Goal: Check status

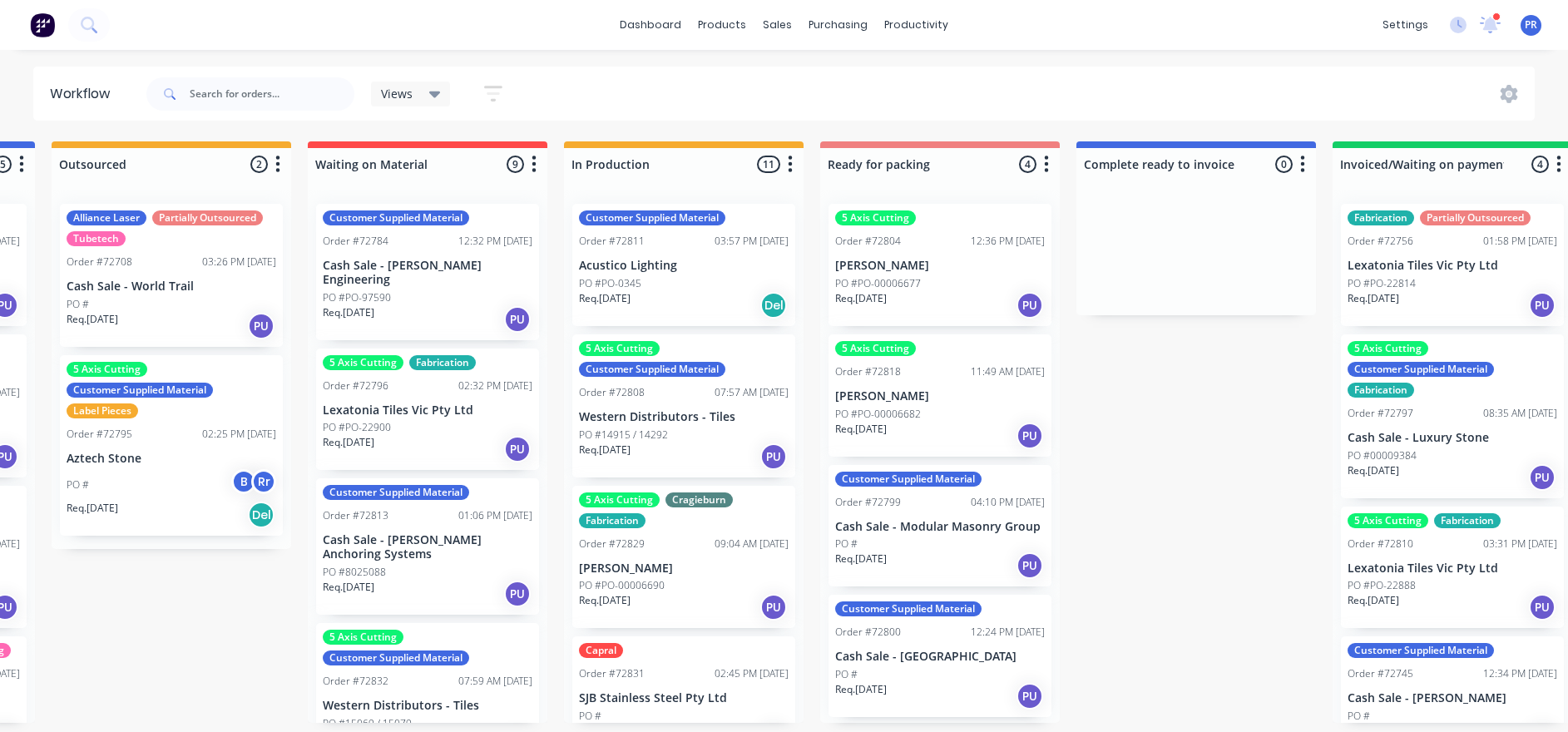
drag, startPoint x: 140, startPoint y: 410, endPoint x: 193, endPoint y: 393, distance: 55.7
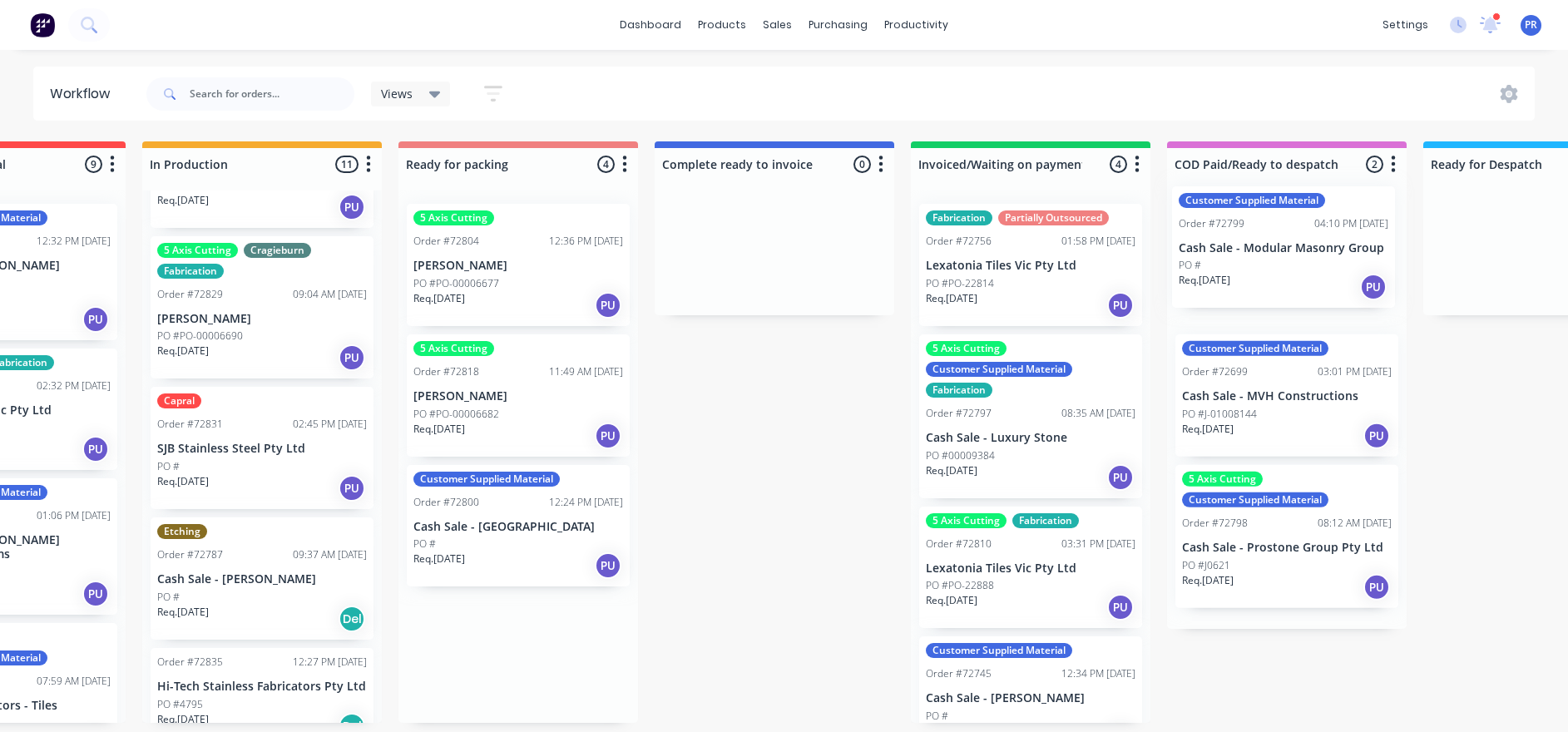
scroll to position [10, 954]
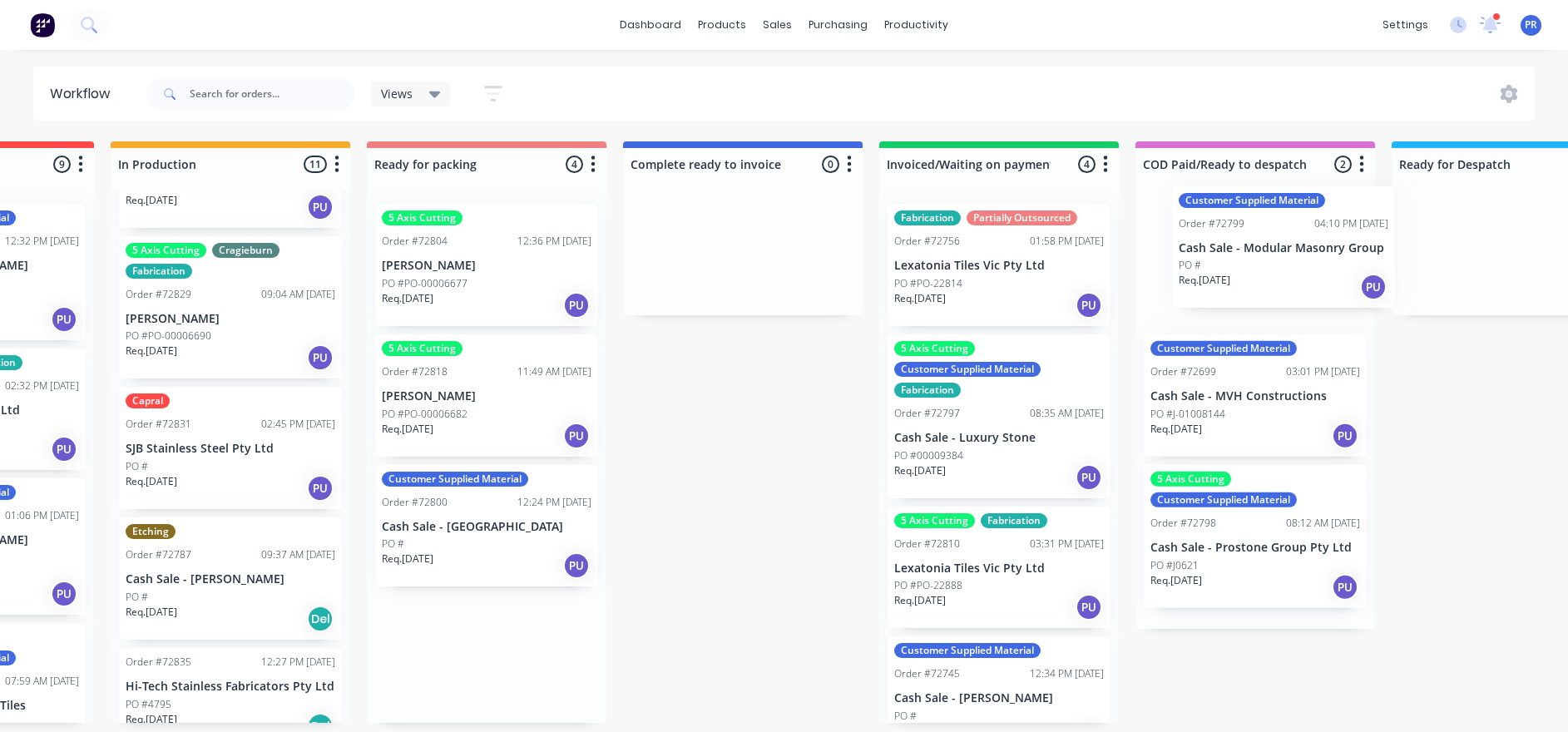
drag, startPoint x: 934, startPoint y: 504, endPoint x: 1300, endPoint y: 237, distance: 453.0
click at [1057, 237] on div "Submitted 1 Status colour #273444 hex #273444 Save Cancel Summaries Total order…" at bounding box center [544, 432] width 3015 height 581
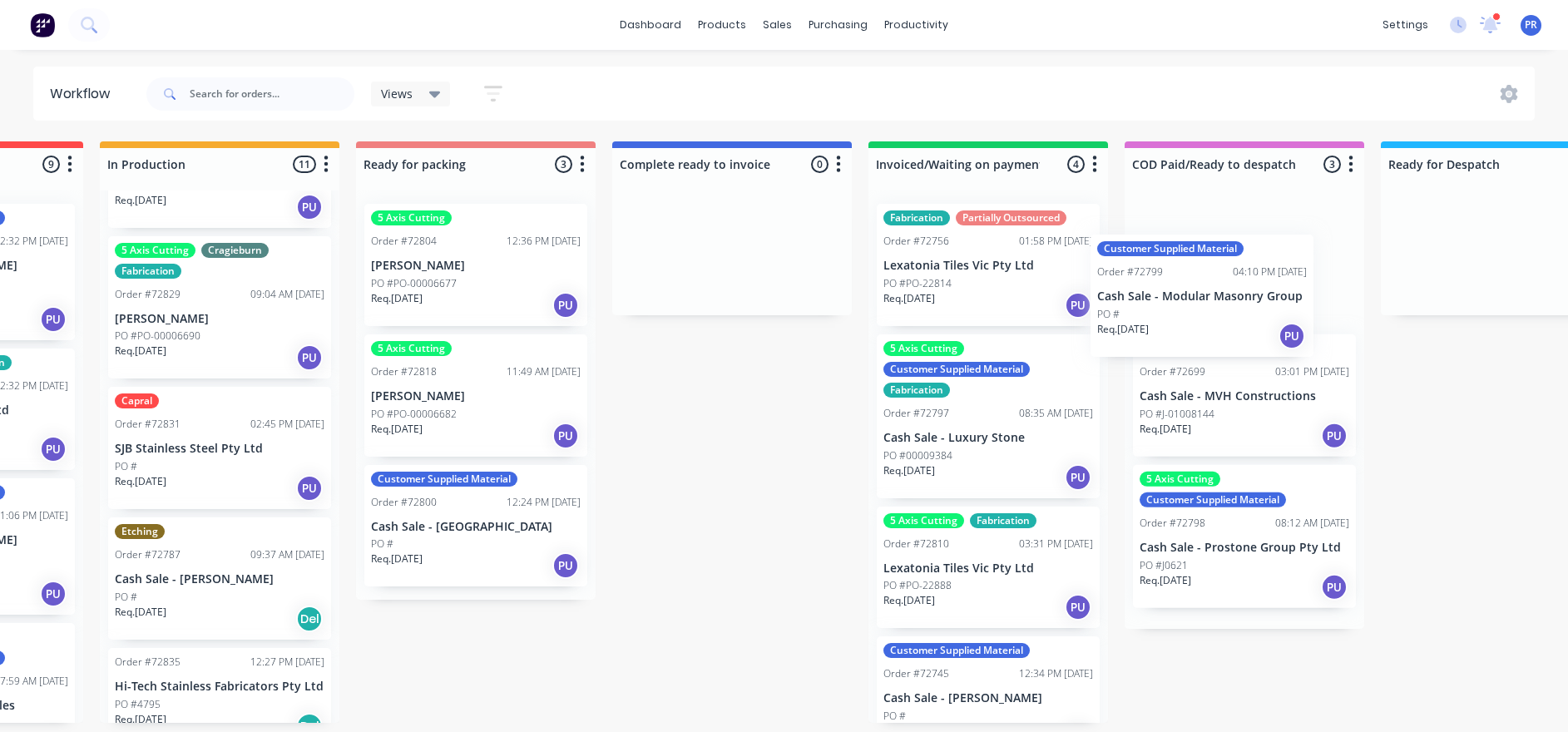
scroll to position [10, 964]
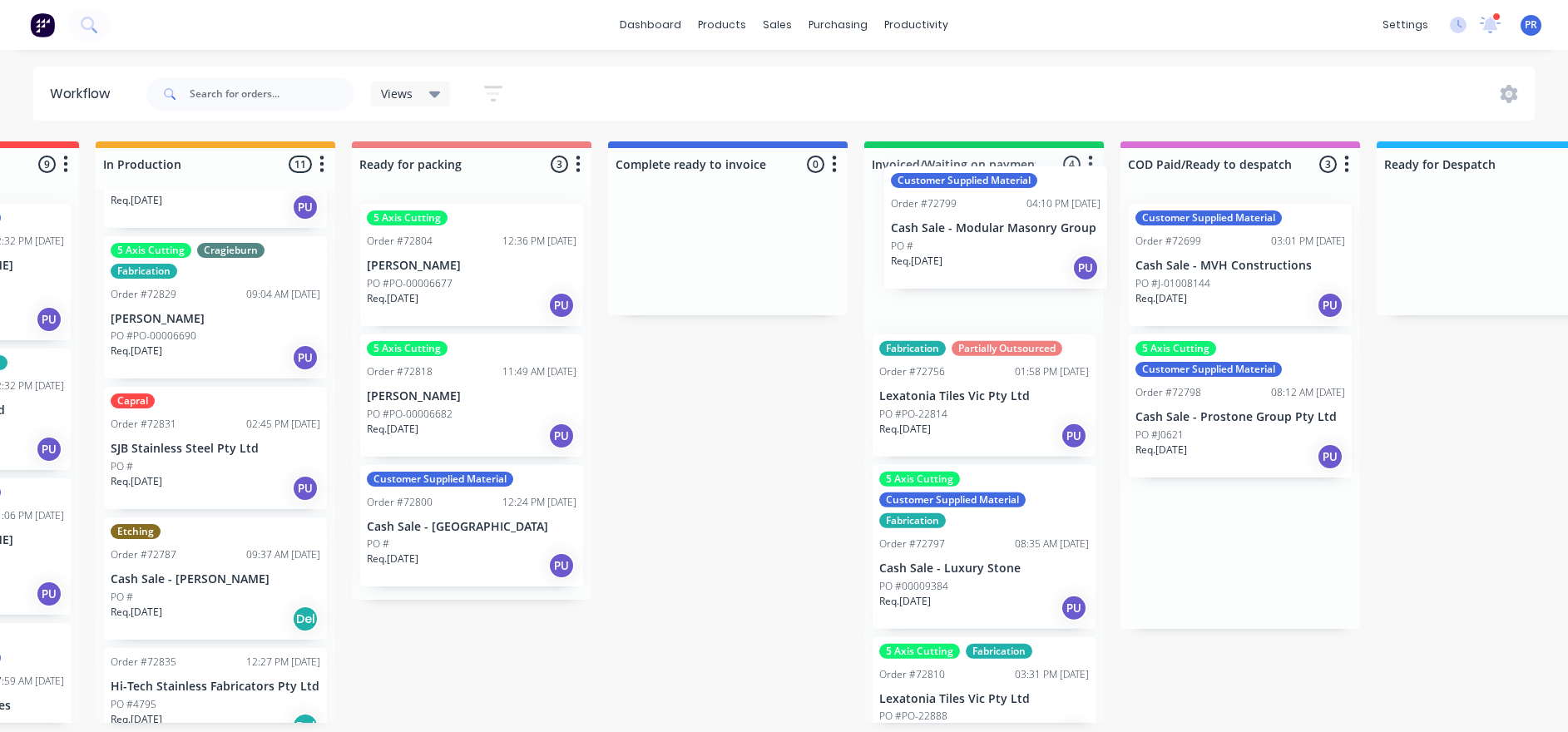
drag, startPoint x: 1210, startPoint y: 233, endPoint x: 958, endPoint y: 210, distance: 253.0
click at [958, 210] on div "Submitted 1 Status colour #273444 hex #273444 Save Cancel Summaries Total order…" at bounding box center [530, 432] width 3015 height 581
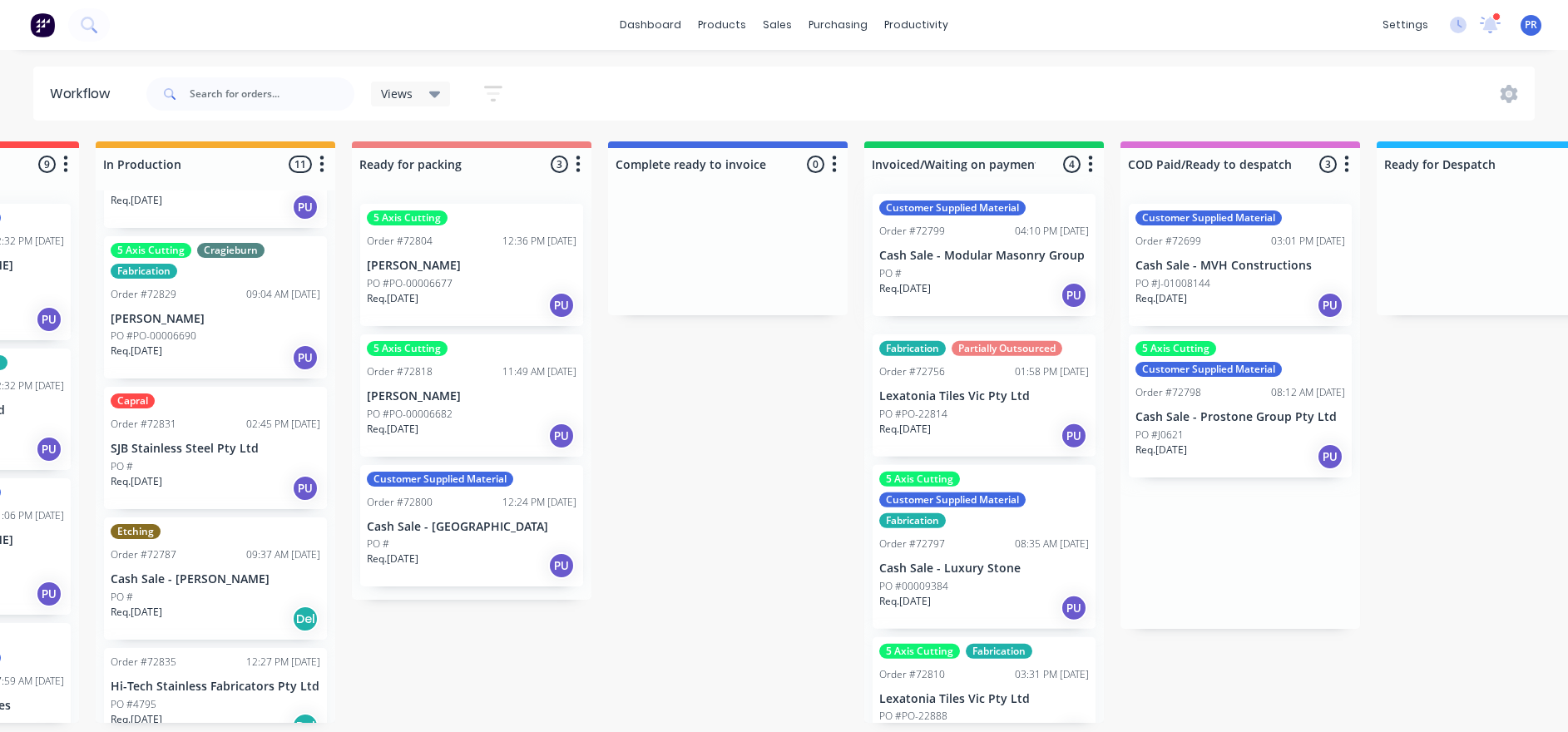
click at [957, 210] on div "Fabrication Partially Outsourced Order #72756 01:58 PM [DATE] Lexatonia Tiles V…" at bounding box center [984, 456] width 240 height 532
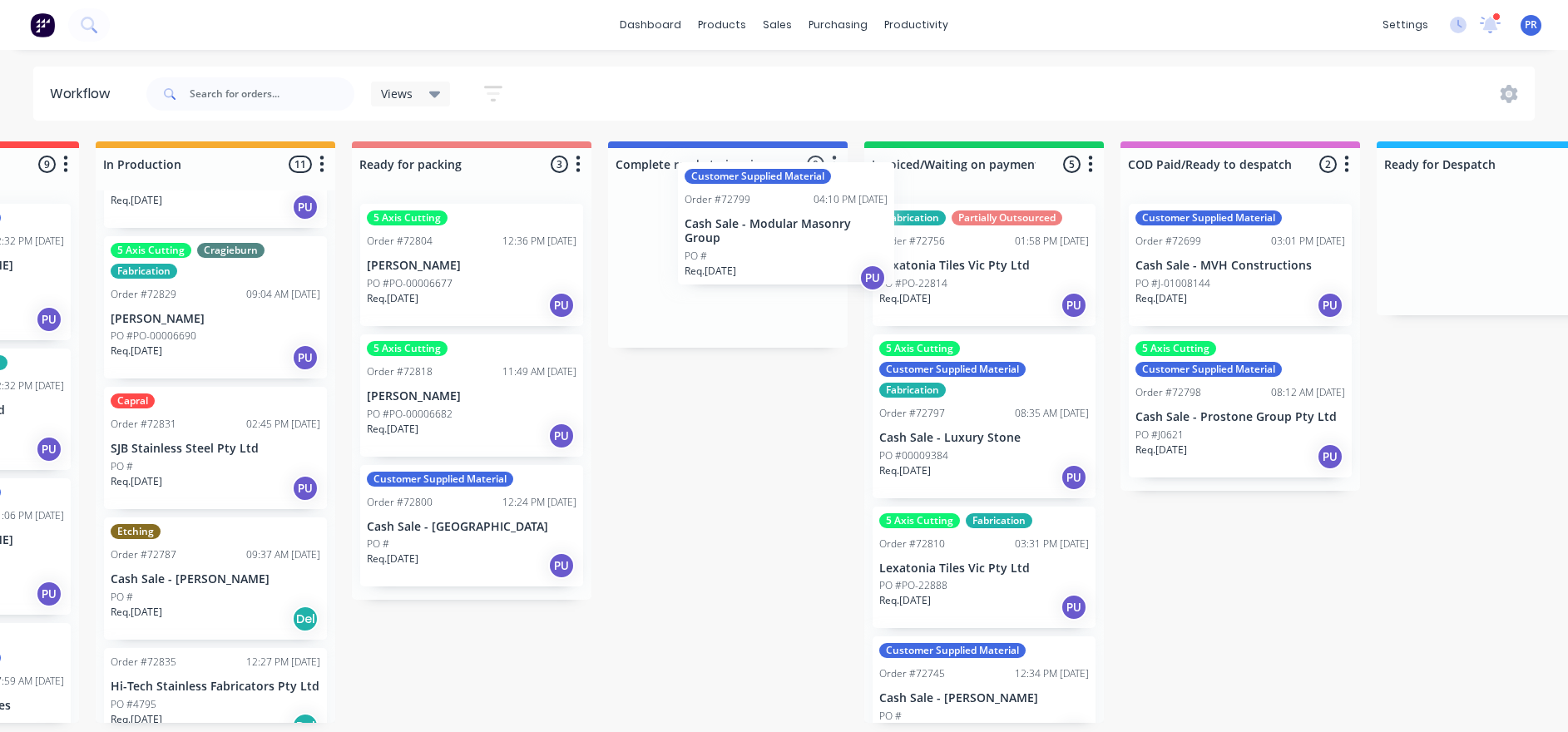
drag, startPoint x: 933, startPoint y: 239, endPoint x: 697, endPoint y: 213, distance: 237.4
click at [698, 213] on div "Submitted 1 Status colour #273444 hex #273444 Save Cancel Summaries Total order…" at bounding box center [530, 432] width 3015 height 581
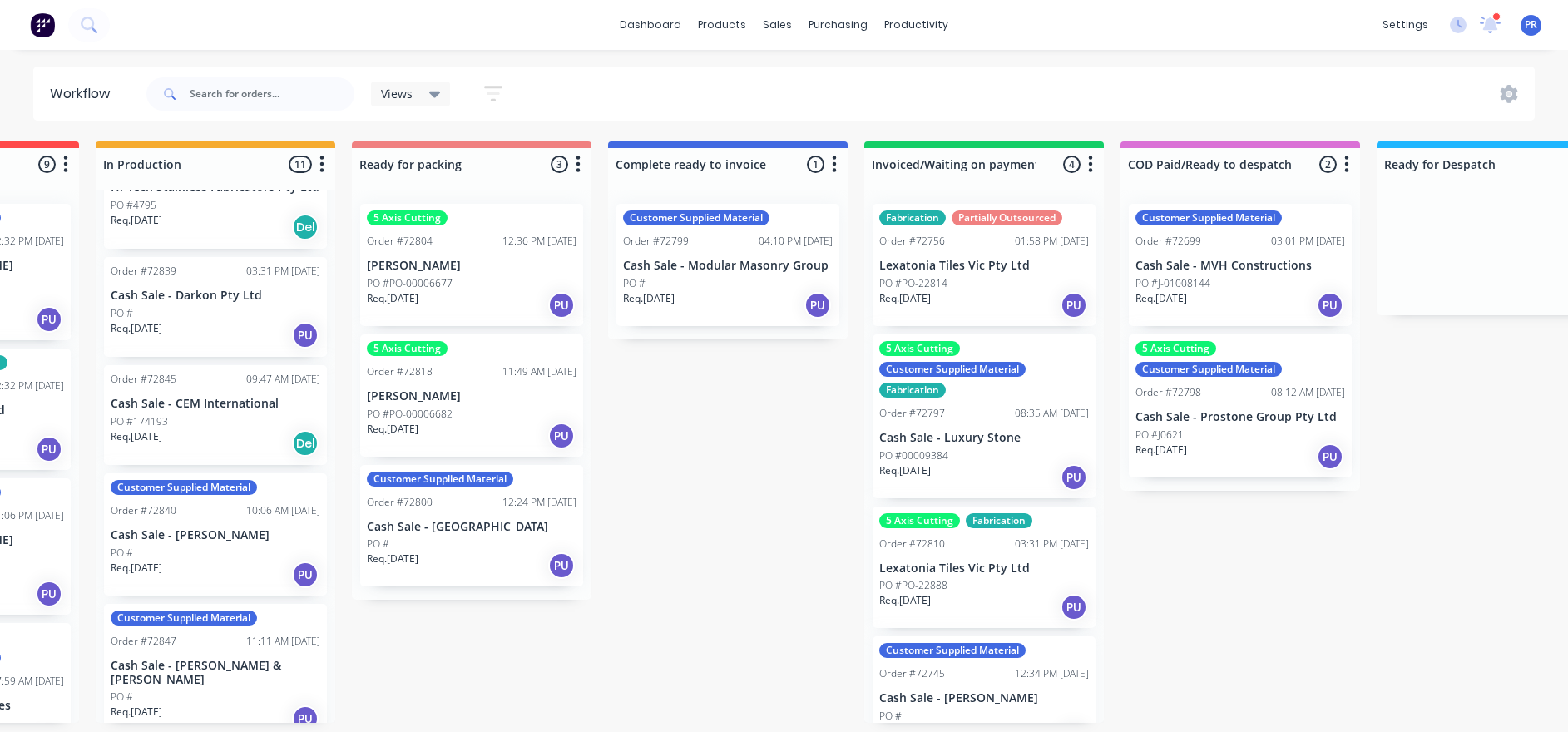
scroll to position [873, 0]
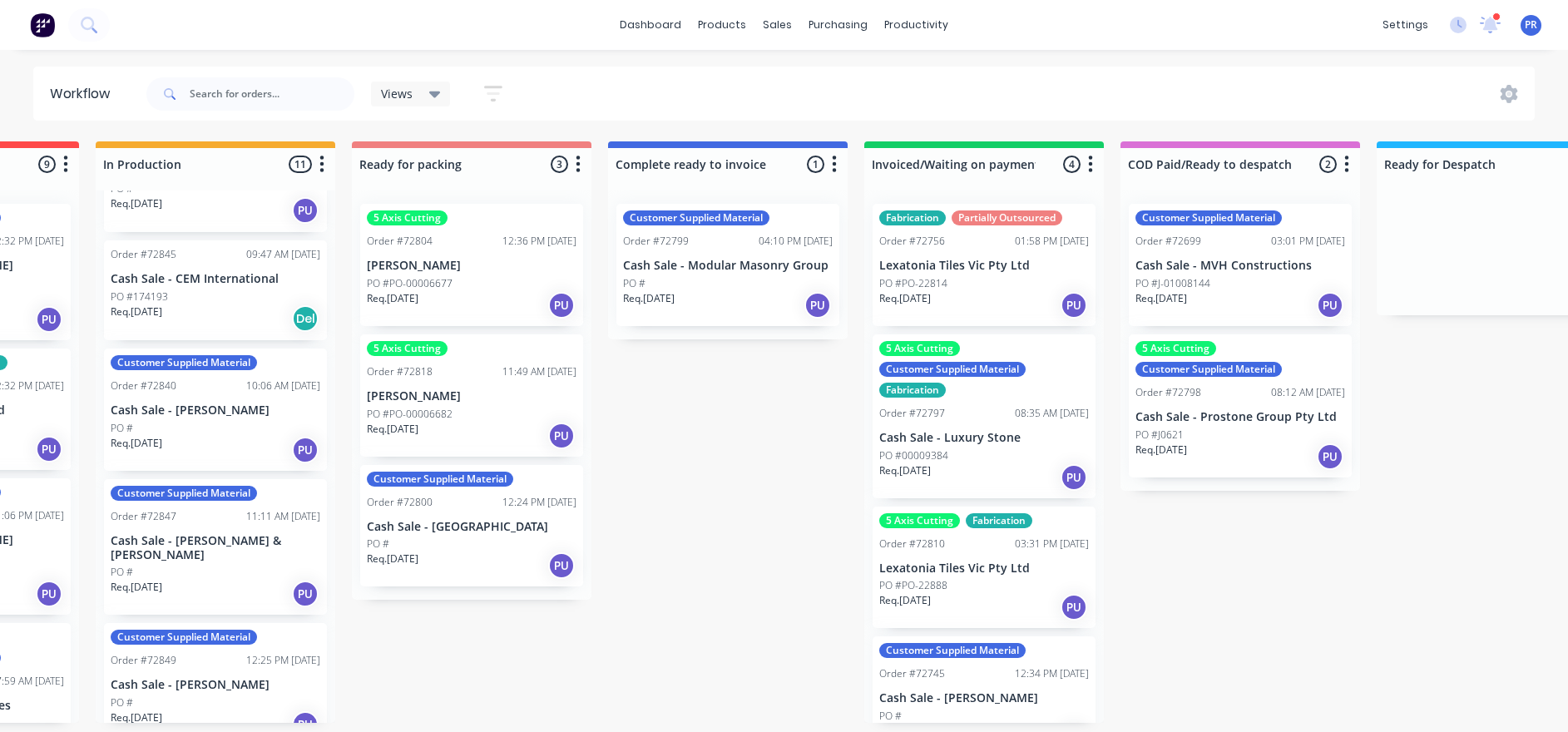
click at [209, 289] on div "PO #174193" at bounding box center [215, 297] width 209 height 15
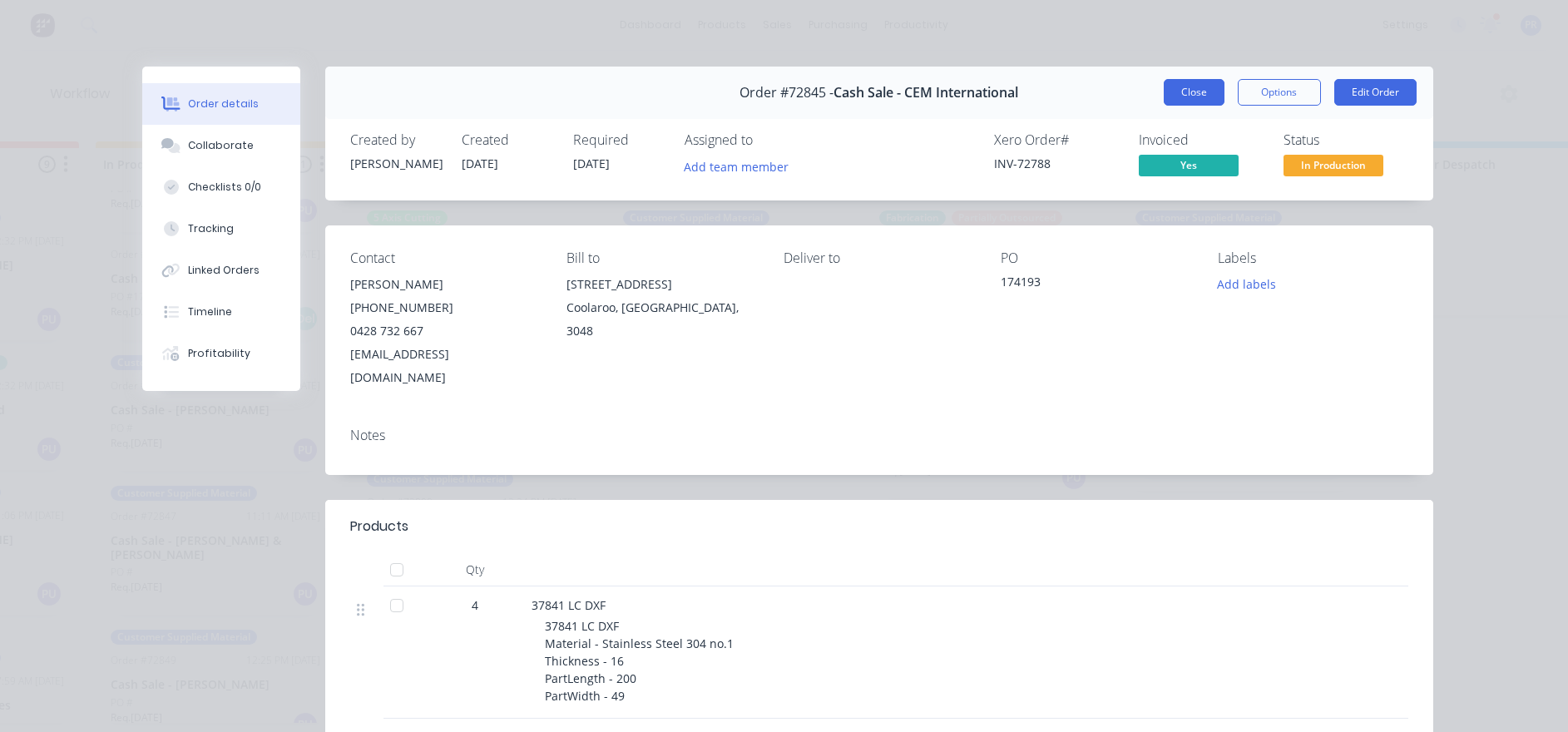
click at [1057, 96] on button "Close" at bounding box center [1194, 92] width 61 height 27
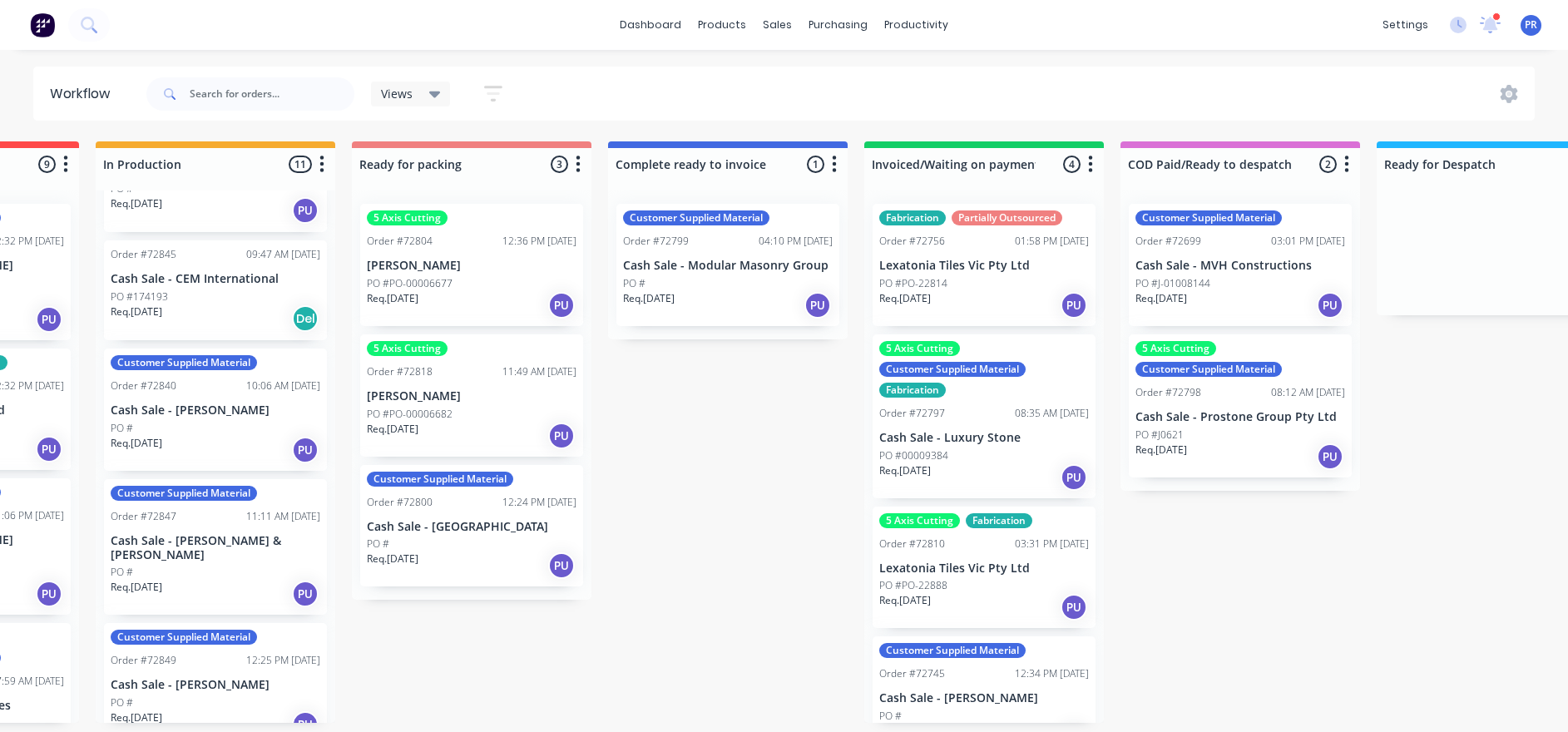
scroll to position [875, 0]
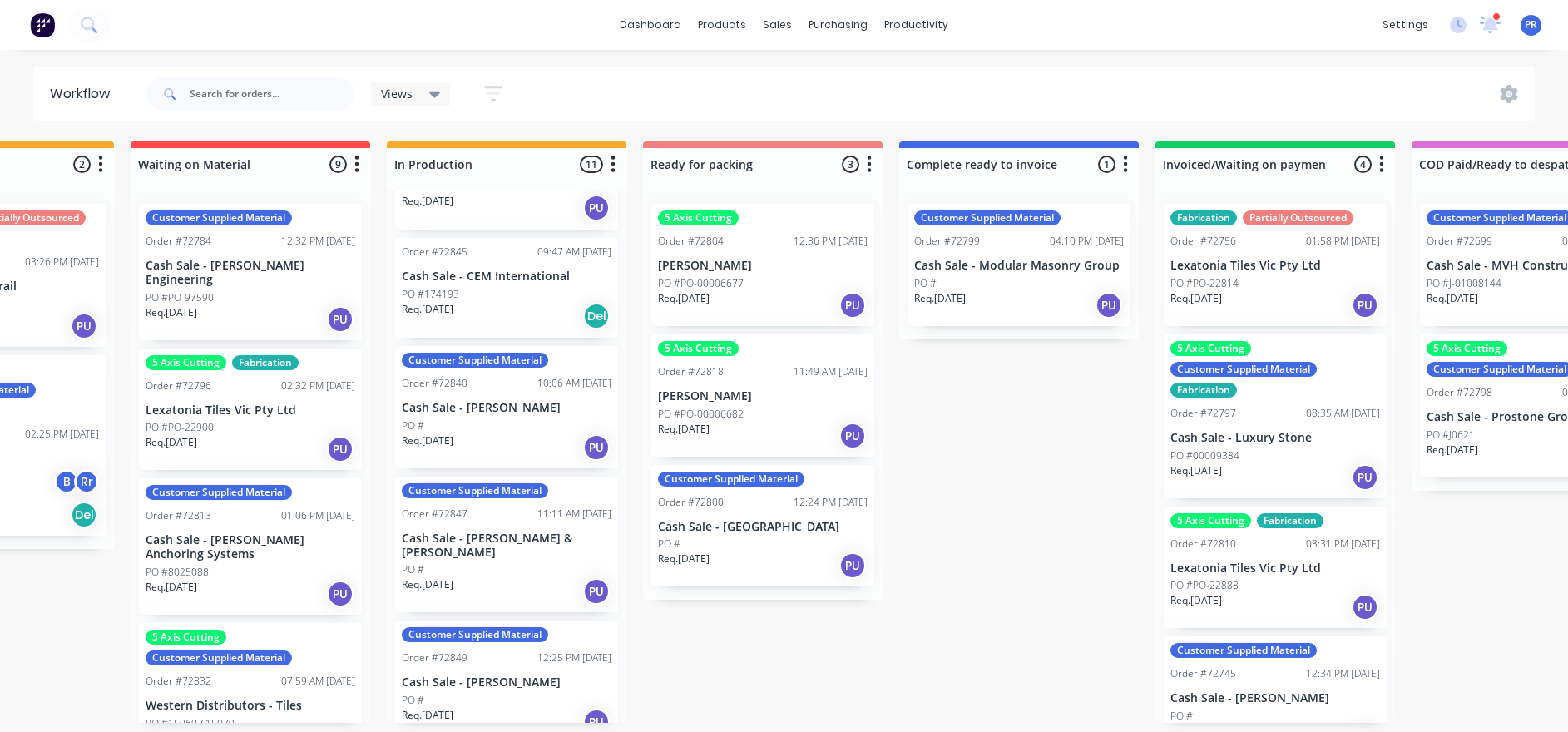
drag, startPoint x: 455, startPoint y: 668, endPoint x: 365, endPoint y: 665, distance: 90.0
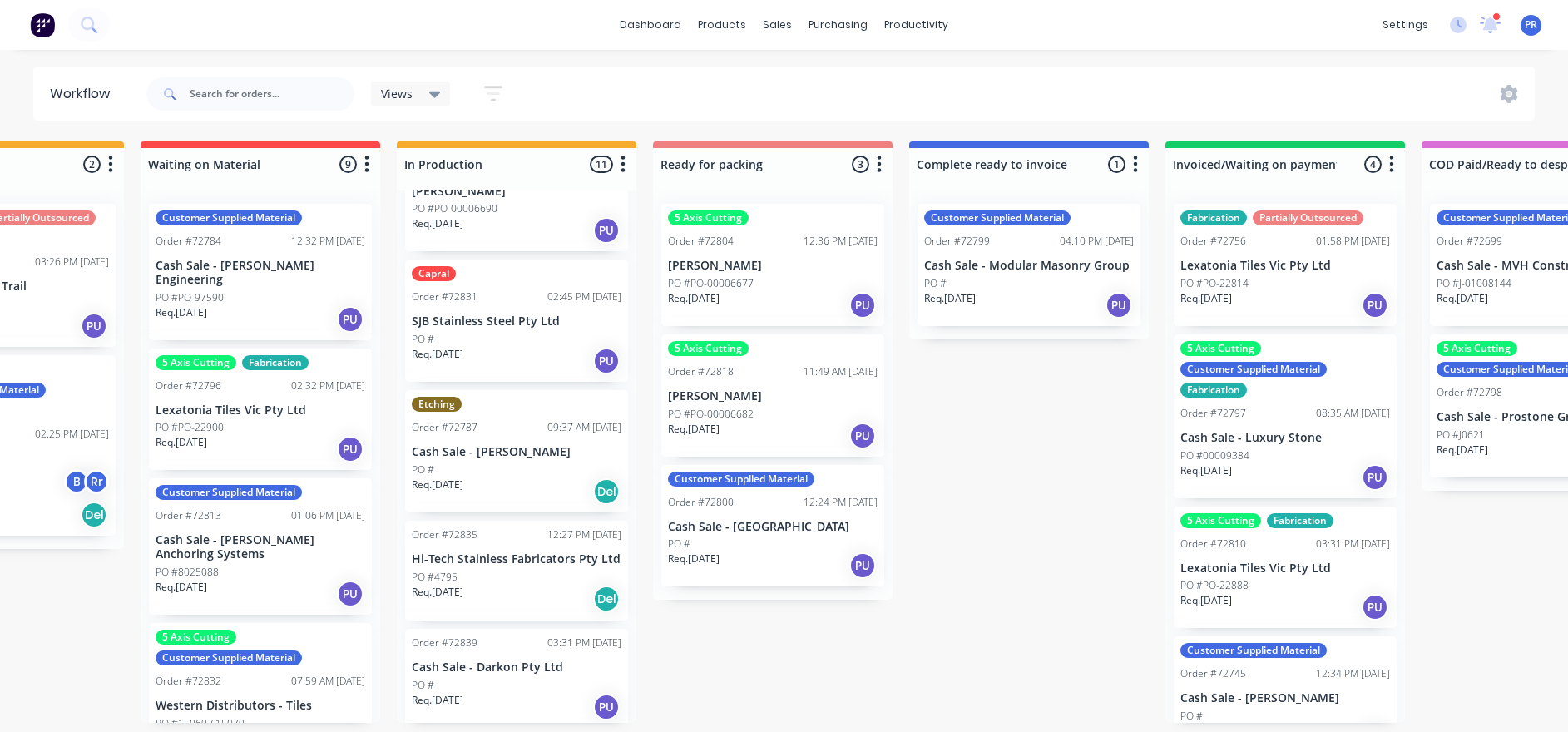
scroll to position [0, 0]
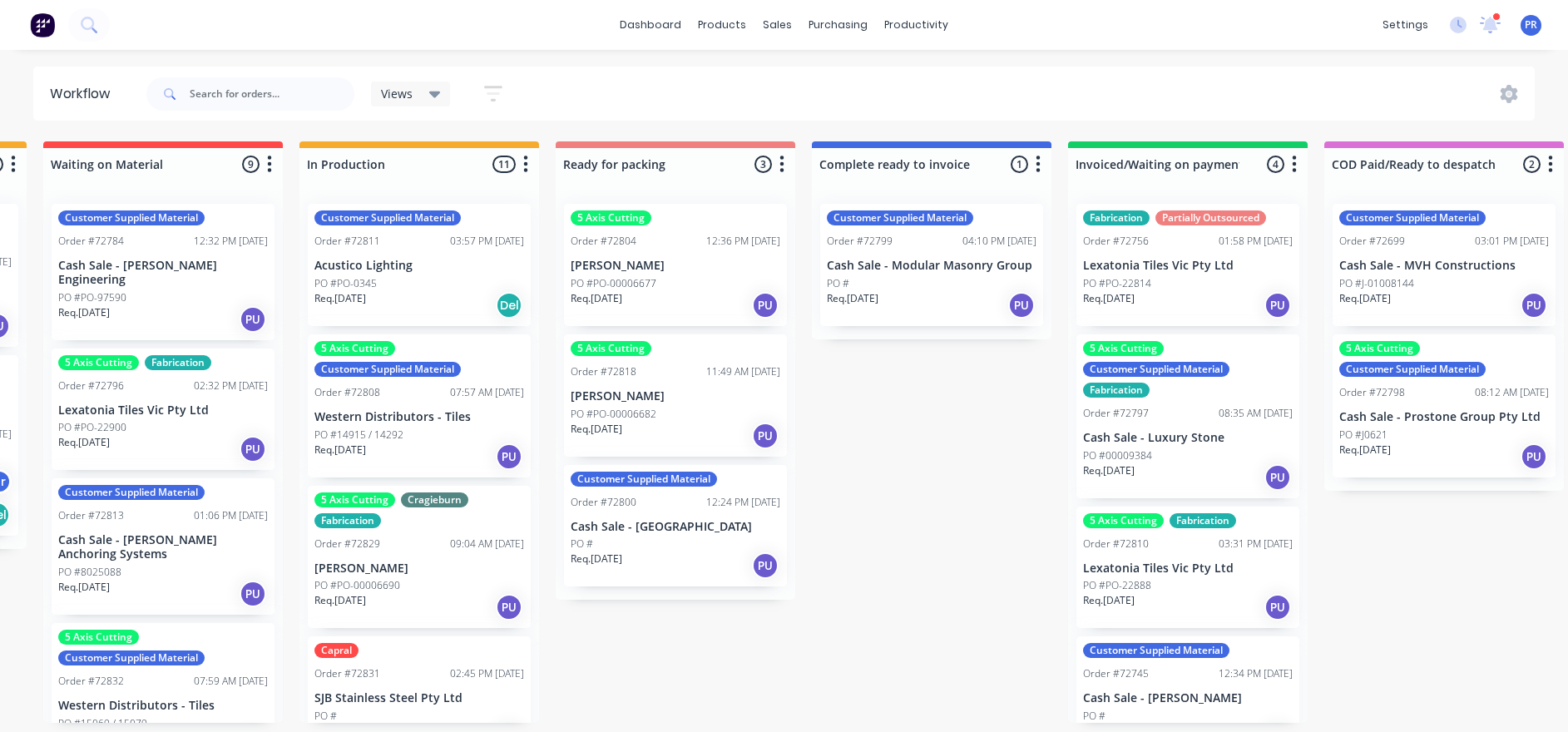
drag, startPoint x: 667, startPoint y: 615, endPoint x: 699, endPoint y: 612, distance: 32.1
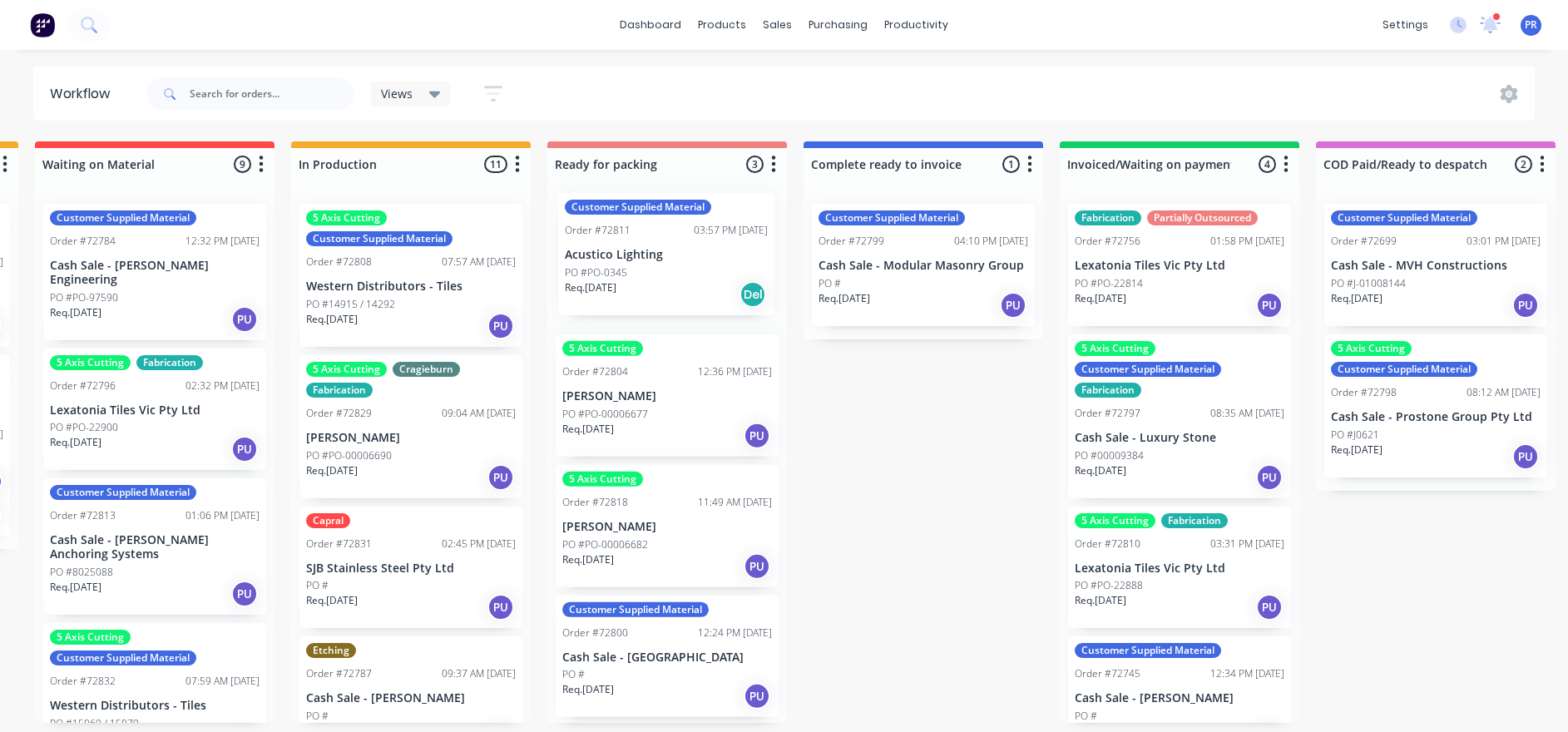
drag, startPoint x: 413, startPoint y: 260, endPoint x: 677, endPoint y: 260, distance: 264.0
click at [677, 260] on div "Submitted 1 Status colour #273444 hex #273444 Save Cancel Summaries Total order…" at bounding box center [726, 432] width 3015 height 581
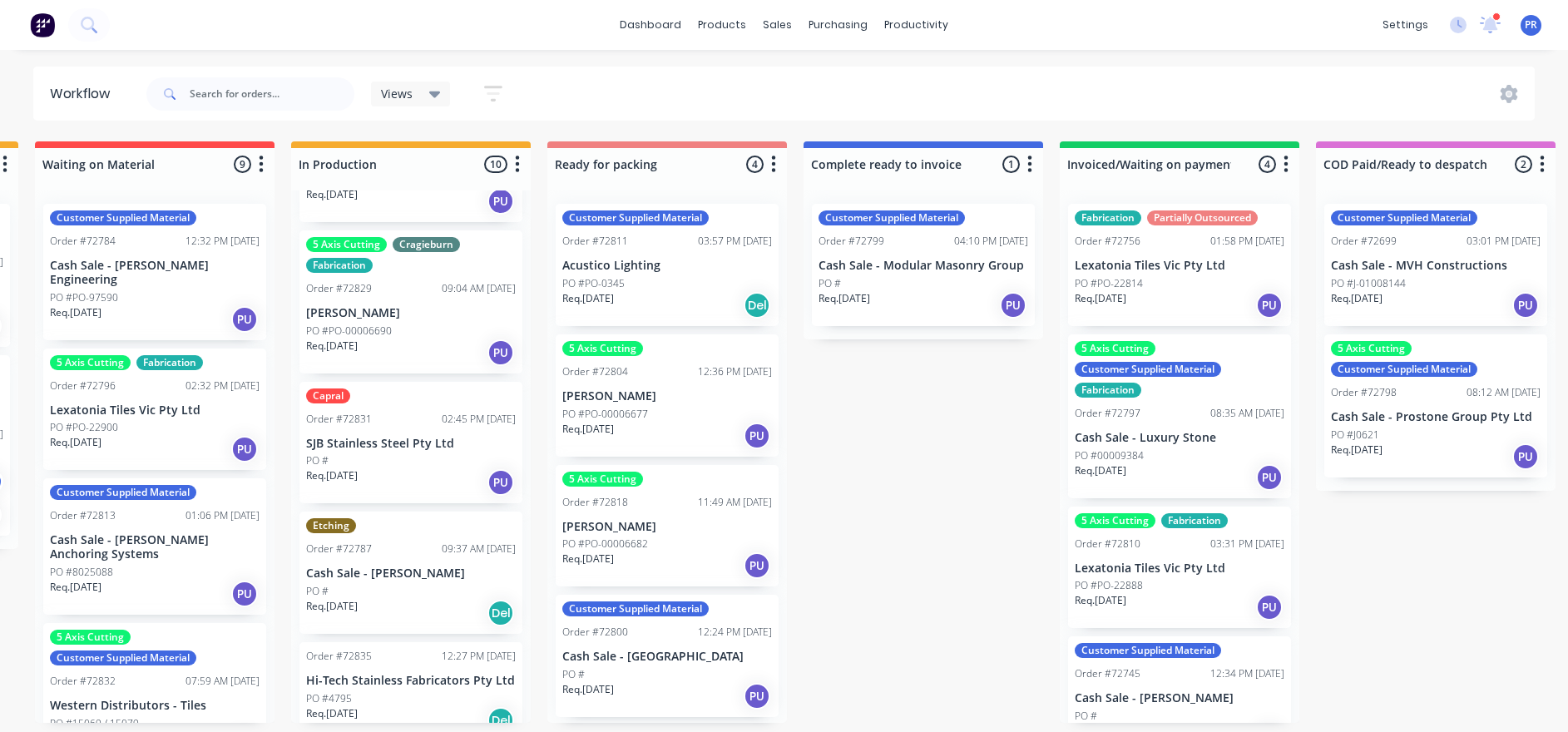
click at [418, 439] on p "SJB Stainless Steel Pty Ltd" at bounding box center [411, 443] width 209 height 14
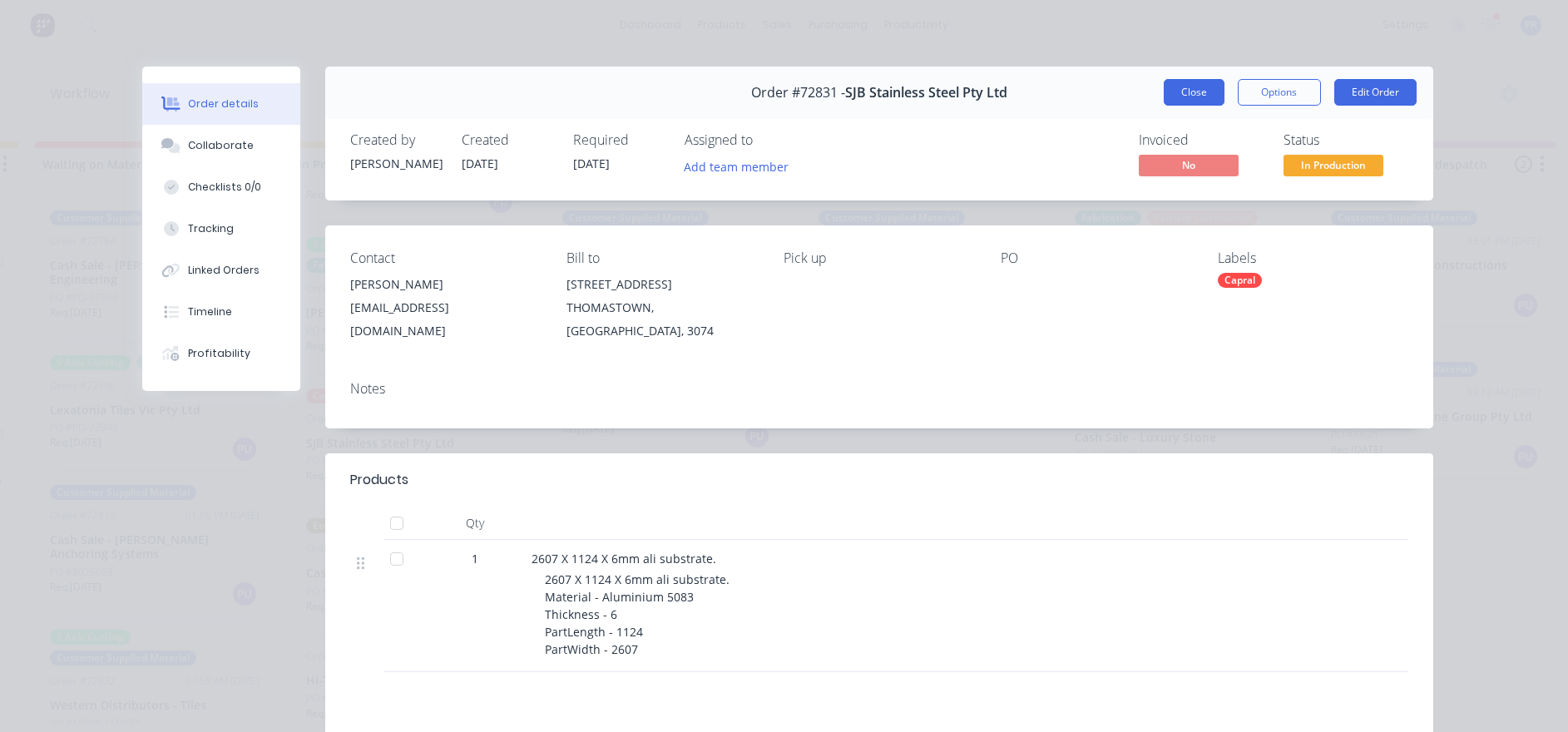
click at [1057, 87] on button "Close" at bounding box center [1194, 92] width 61 height 27
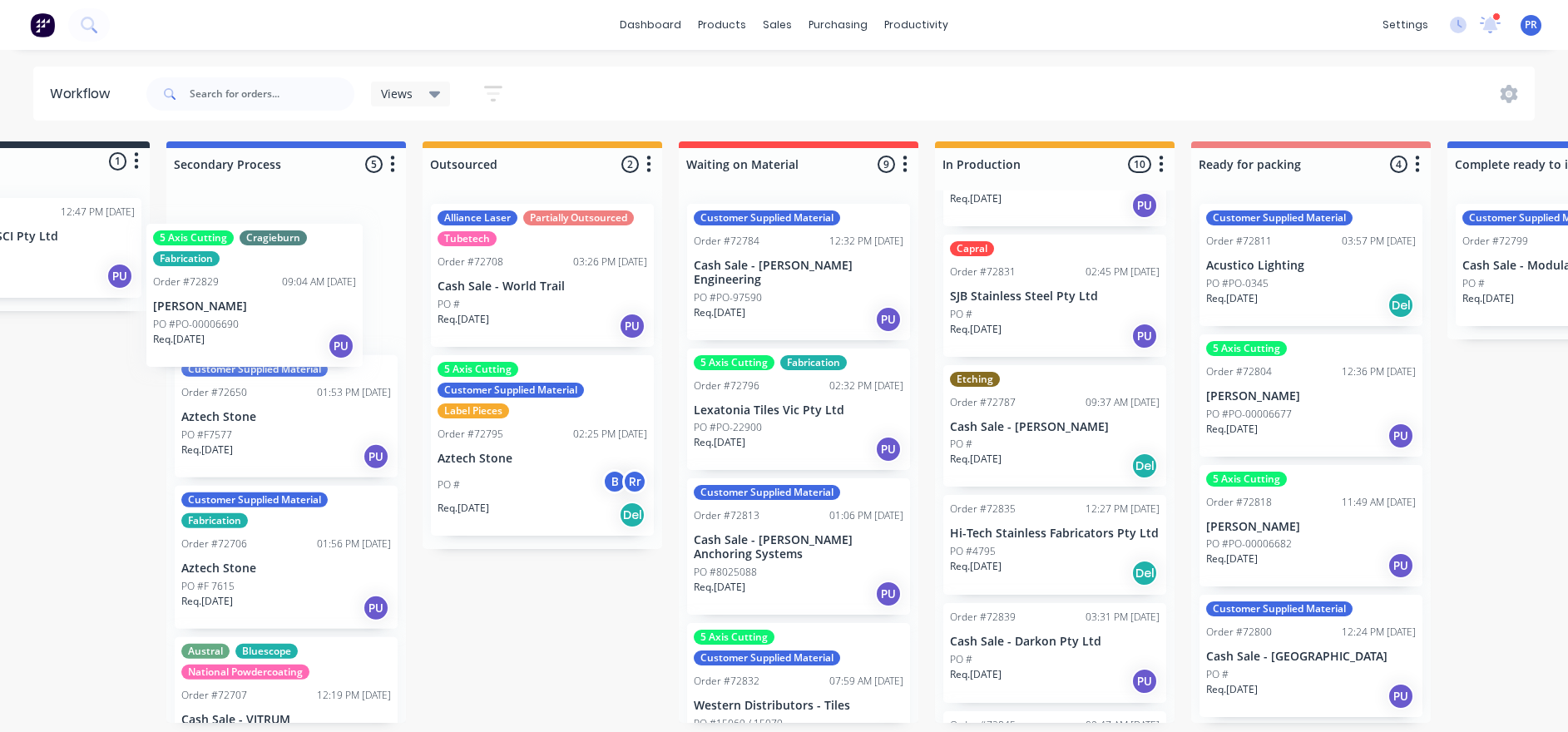
scroll to position [10, 91]
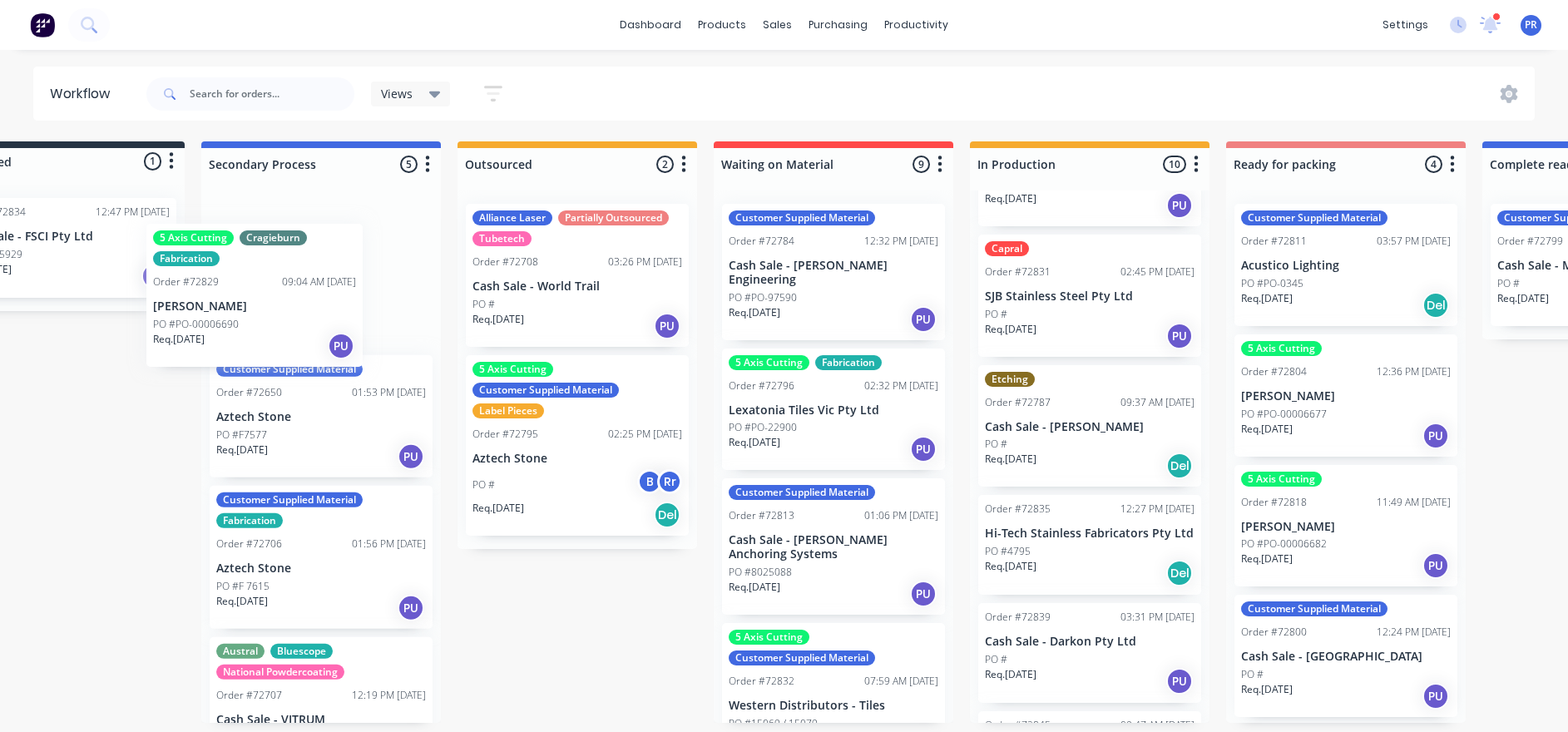
drag, startPoint x: 407, startPoint y: 304, endPoint x: 257, endPoint y: 304, distance: 150.0
click at [257, 304] on div "Submitted 1 Status colour #273444 hex #273444 Save Cancel Summaries Total order…" at bounding box center [1404, 432] width 3015 height 581
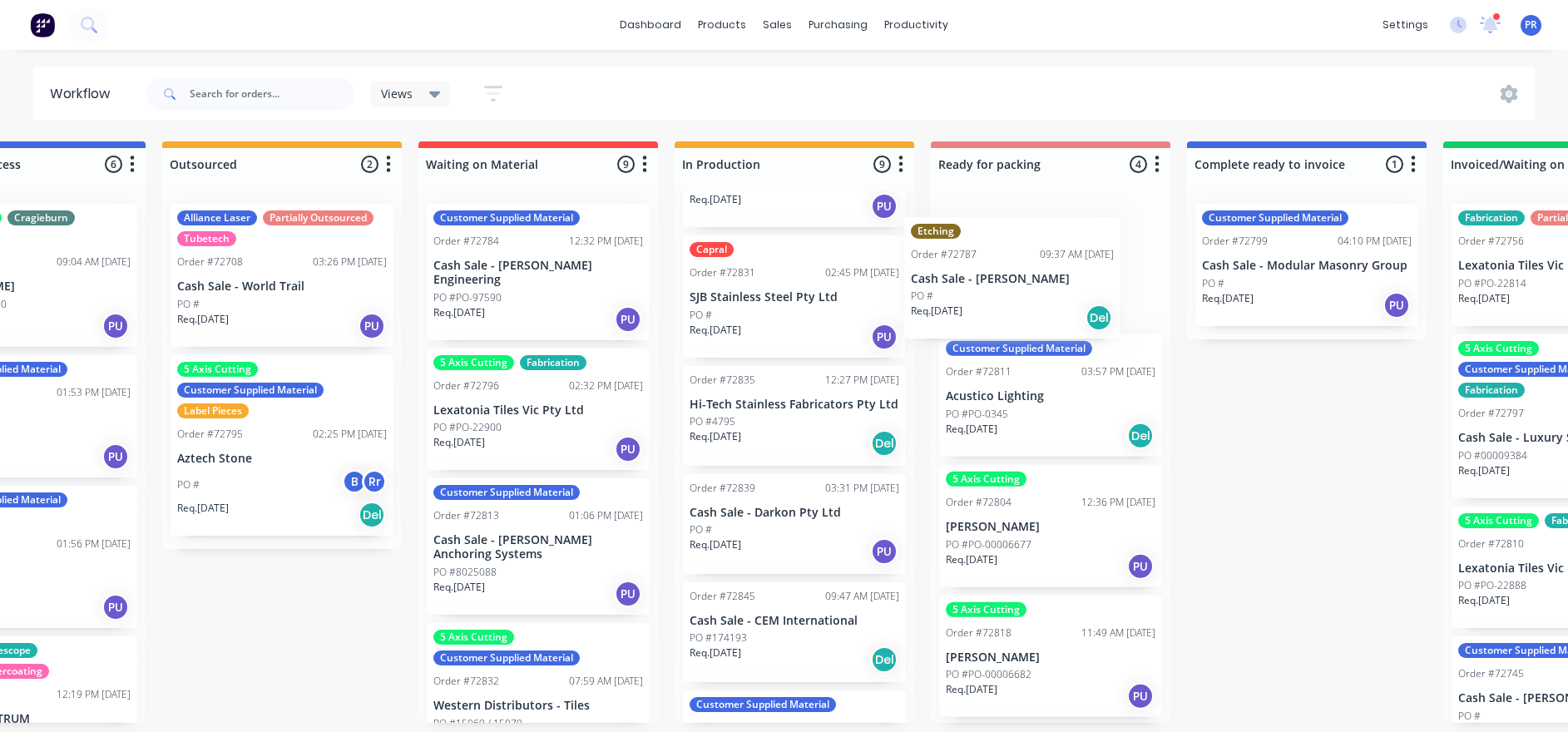
scroll to position [118, 0]
drag, startPoint x: 1076, startPoint y: 445, endPoint x: 1022, endPoint y: 298, distance: 156.6
click at [1022, 298] on div "Submitted 1 Status colour #273444 hex #273444 Save Cancel Summaries Total order…" at bounding box center [1109, 432] width 3015 height 581
click at [773, 399] on p "Hi-Tech Stainless Fabricators Pty Ltd" at bounding box center [795, 405] width 209 height 14
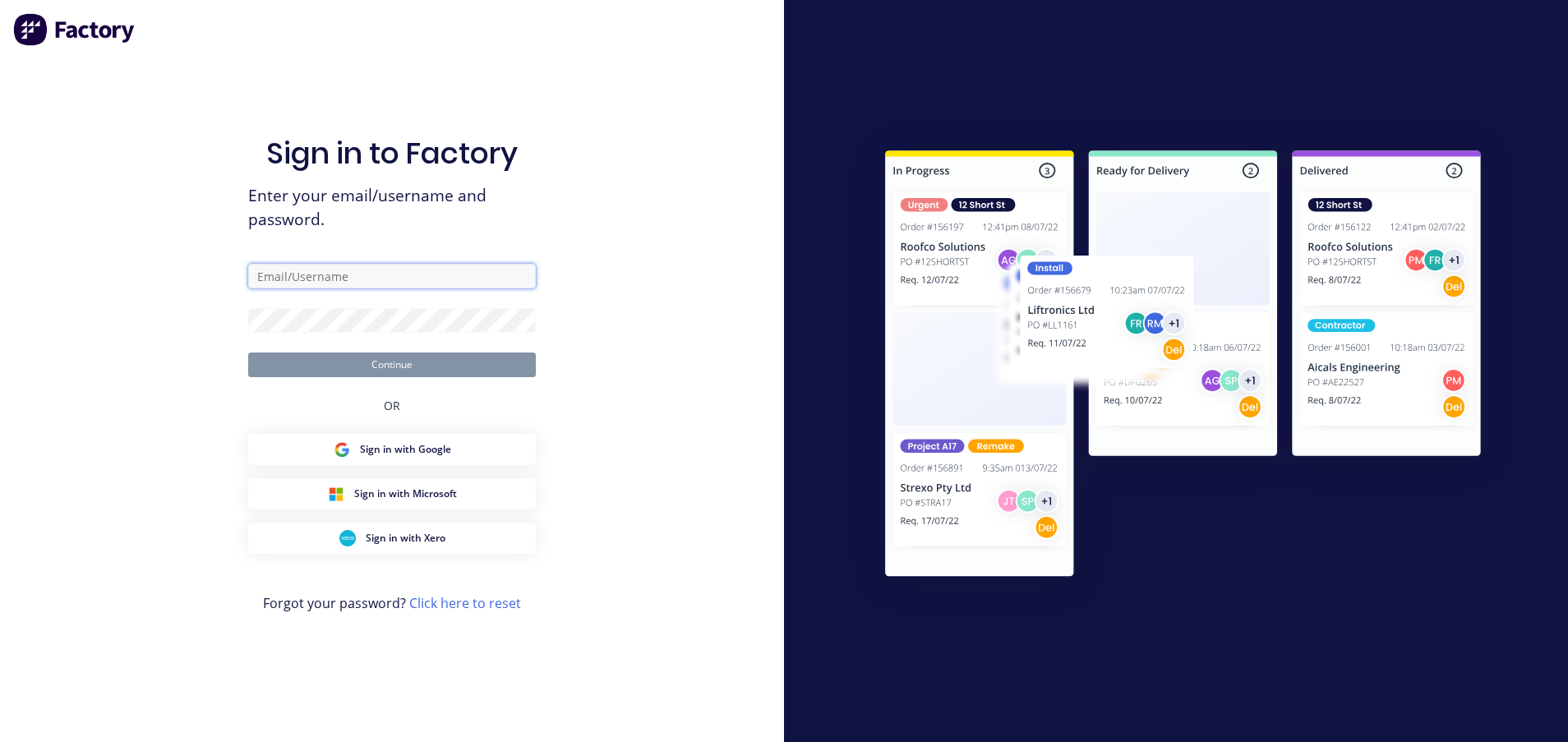
type input "[PERSON_NAME][EMAIL_ADDRESS][DOMAIN_NAME][PERSON_NAME]"
click at [364, 360] on button "Continue" at bounding box center [391, 364] width 288 height 24
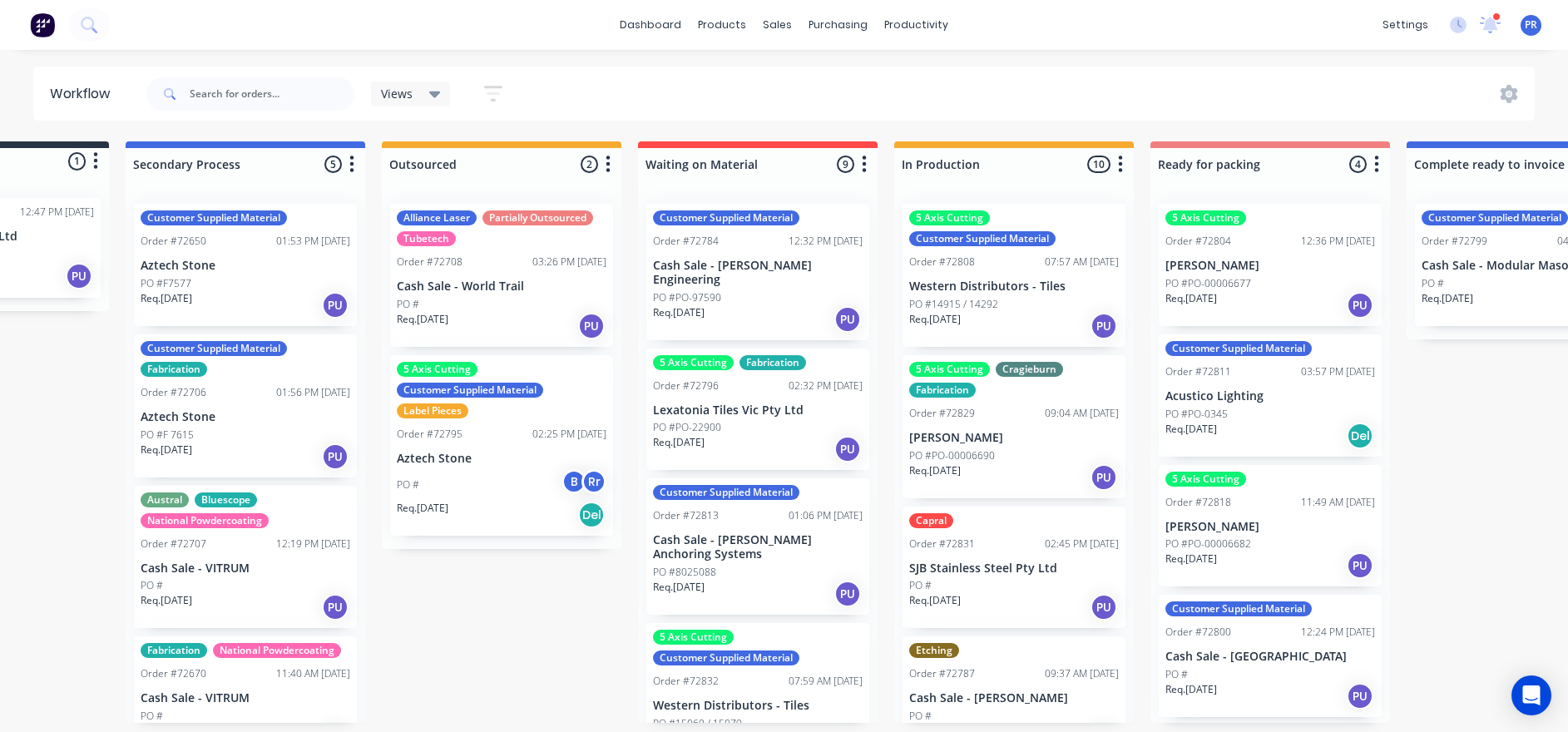
drag, startPoint x: 649, startPoint y: 631, endPoint x: 696, endPoint y: 621, distance: 48.1
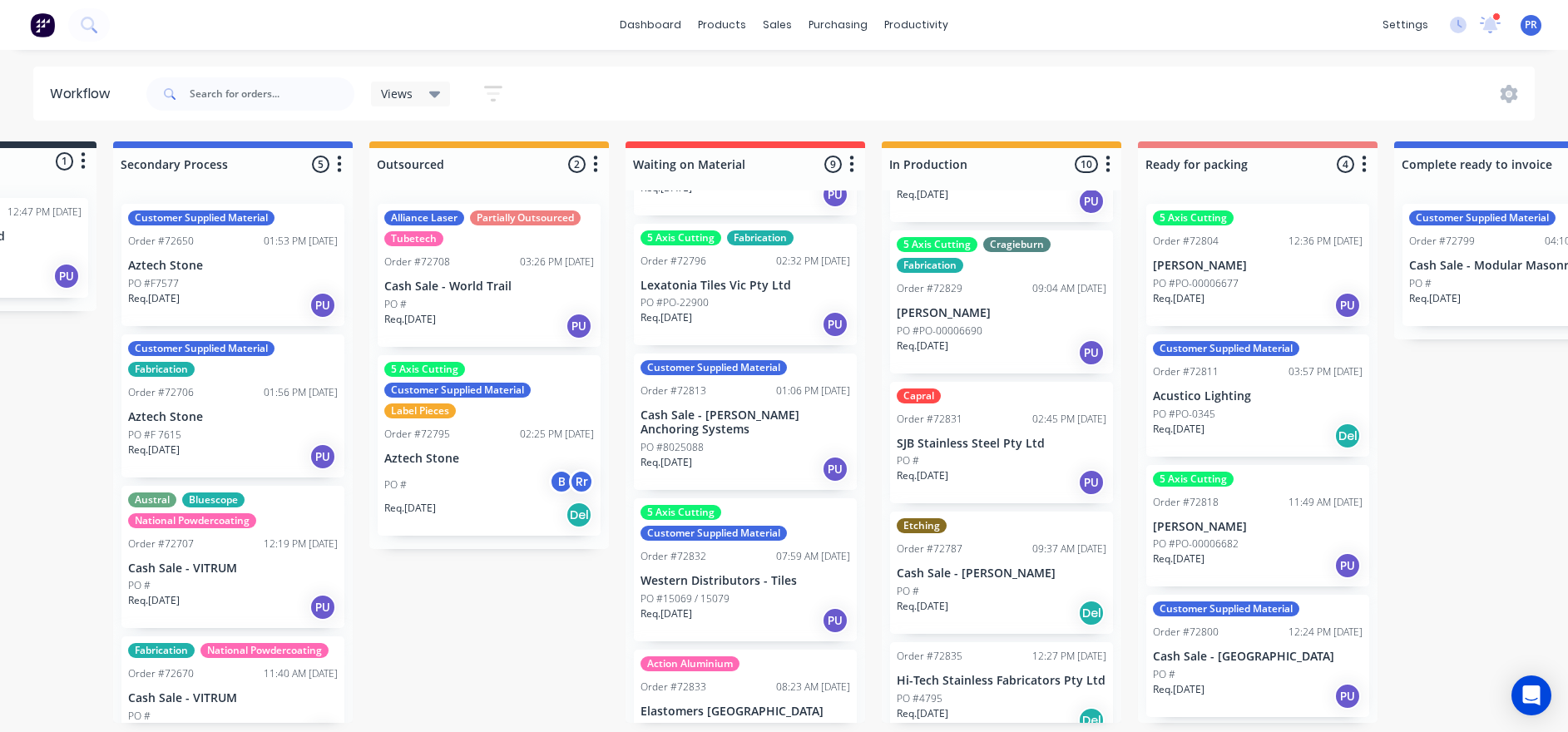
scroll to position [374, 0]
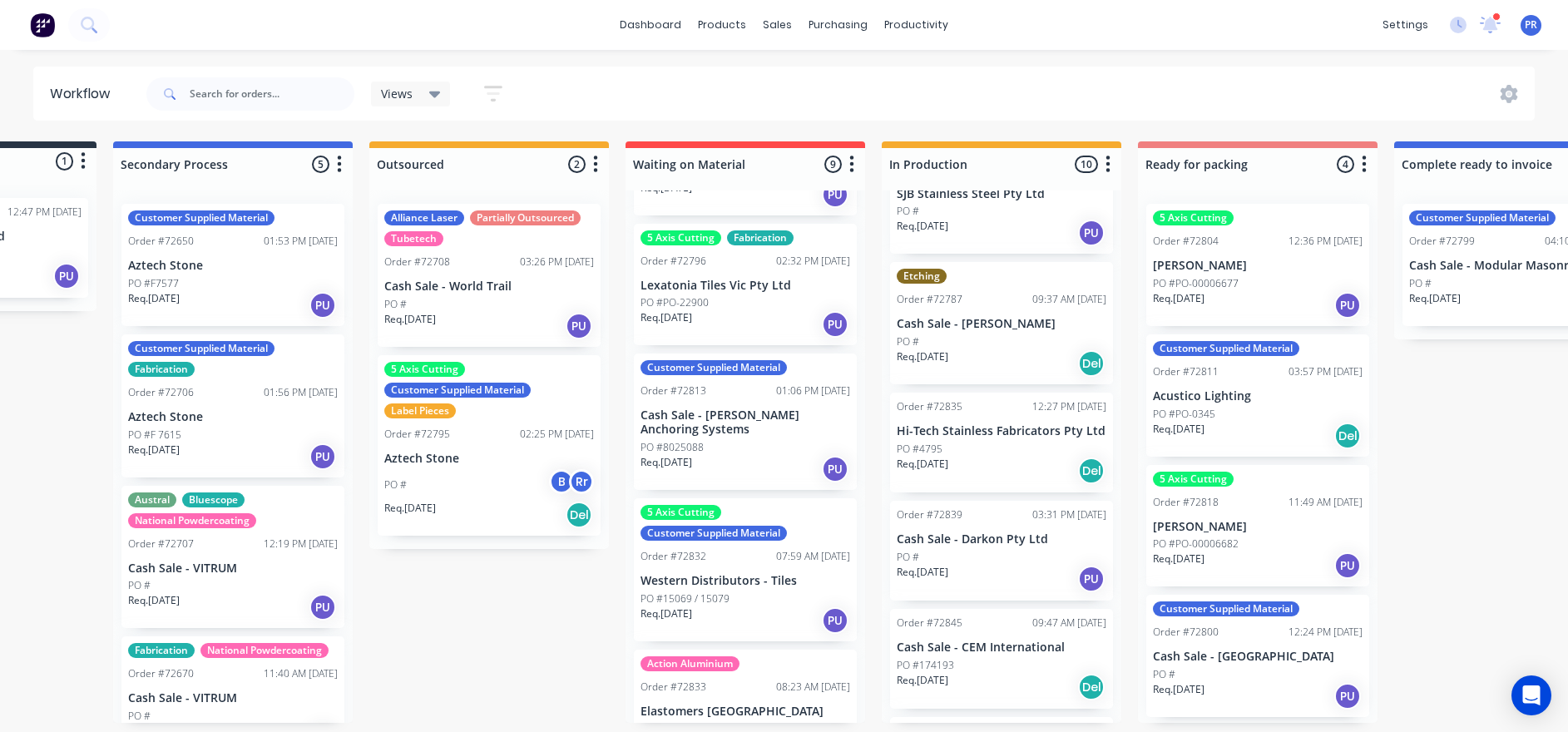
click at [1004, 431] on p "Hi-Tech Stainless Fabricators Pty Ltd" at bounding box center [1001, 431] width 209 height 14
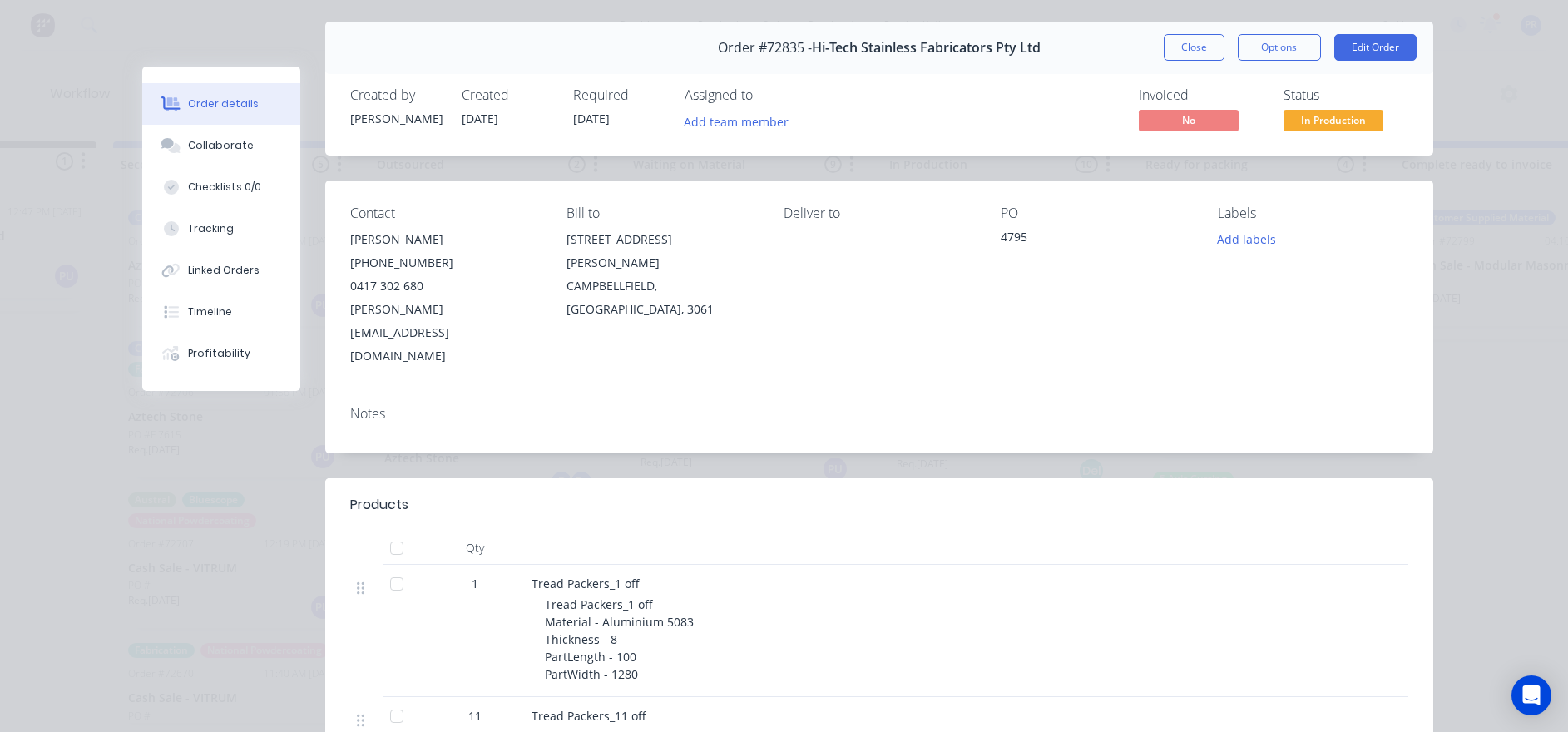
scroll to position [0, 0]
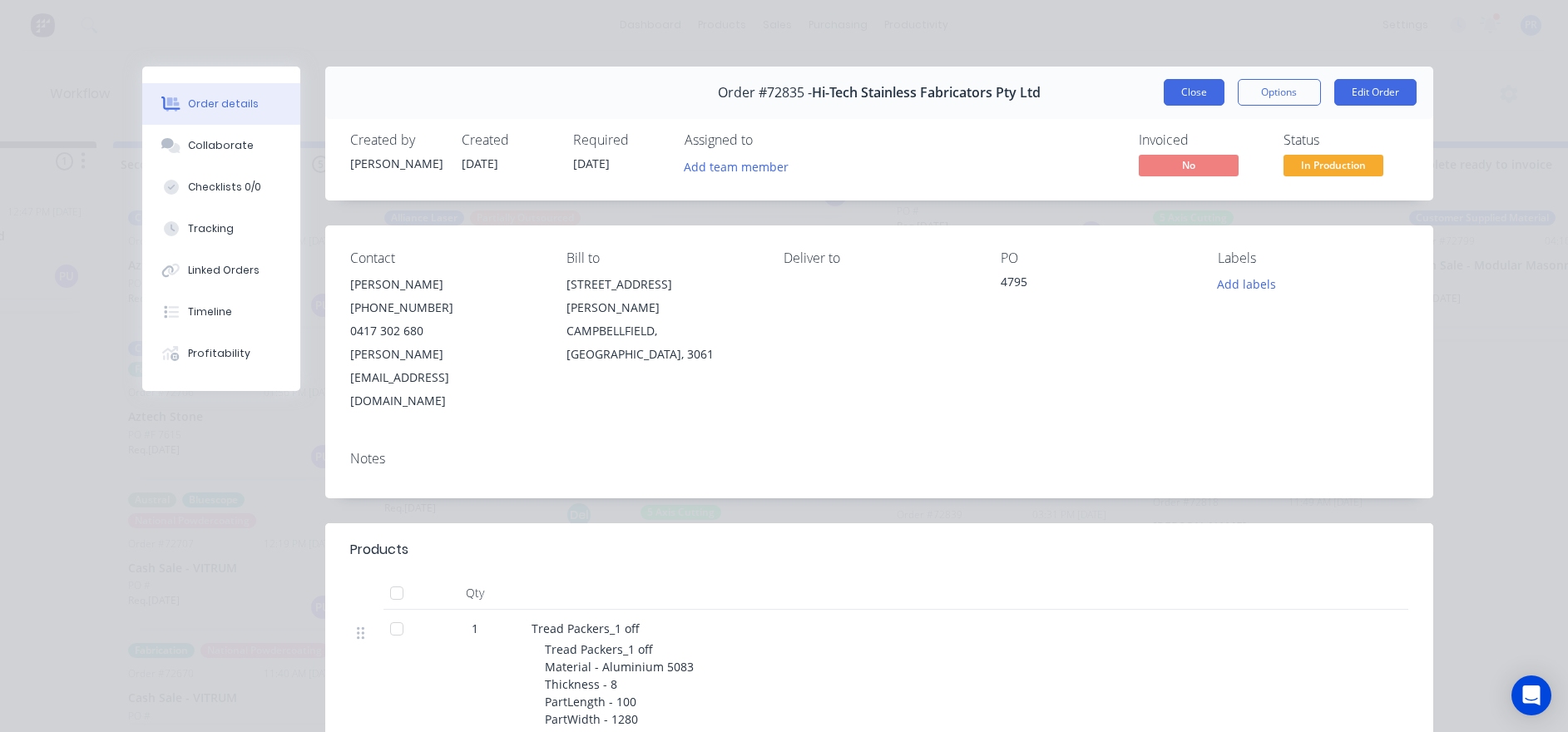
click at [1057, 93] on button "Close" at bounding box center [1194, 92] width 61 height 27
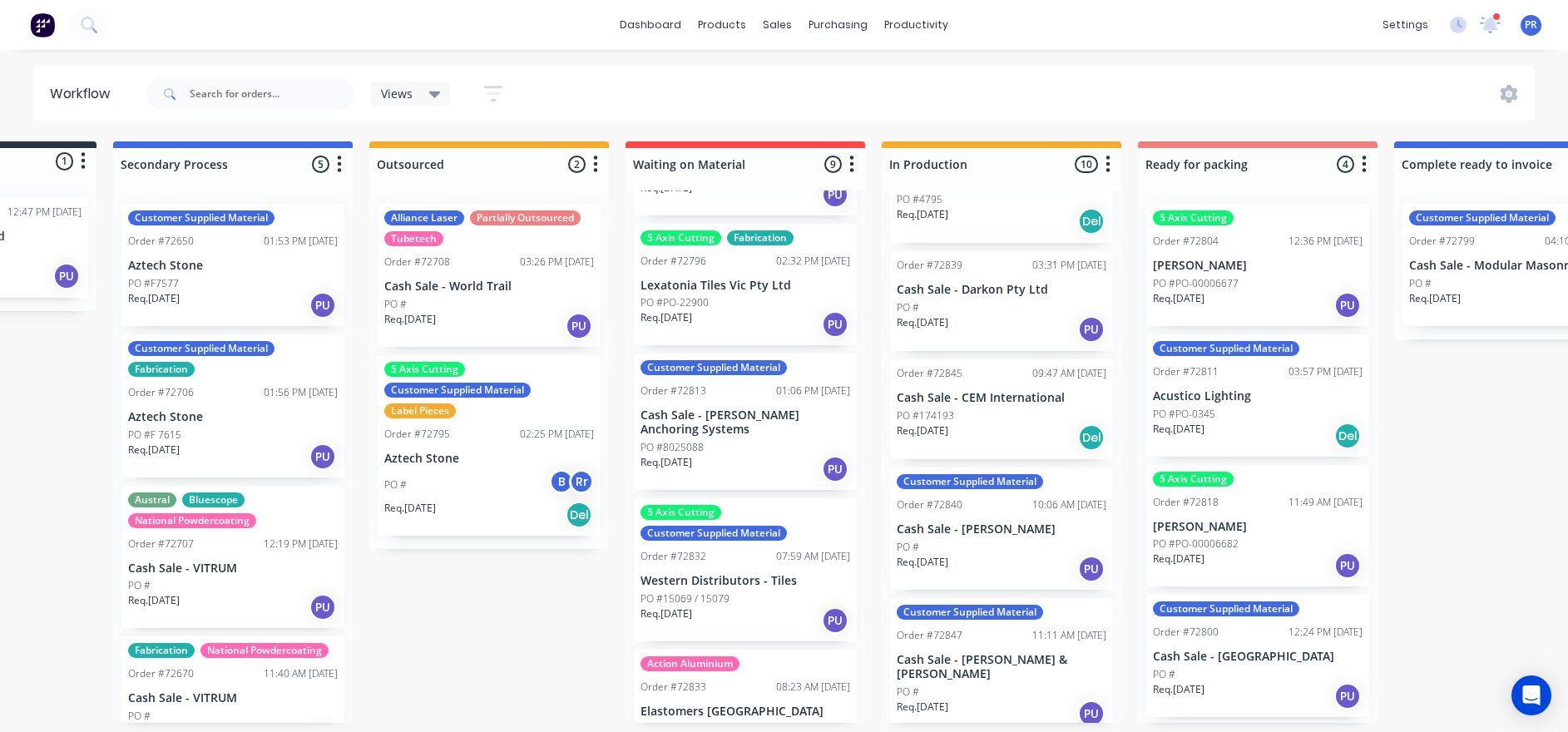
scroll to position [499, 0]
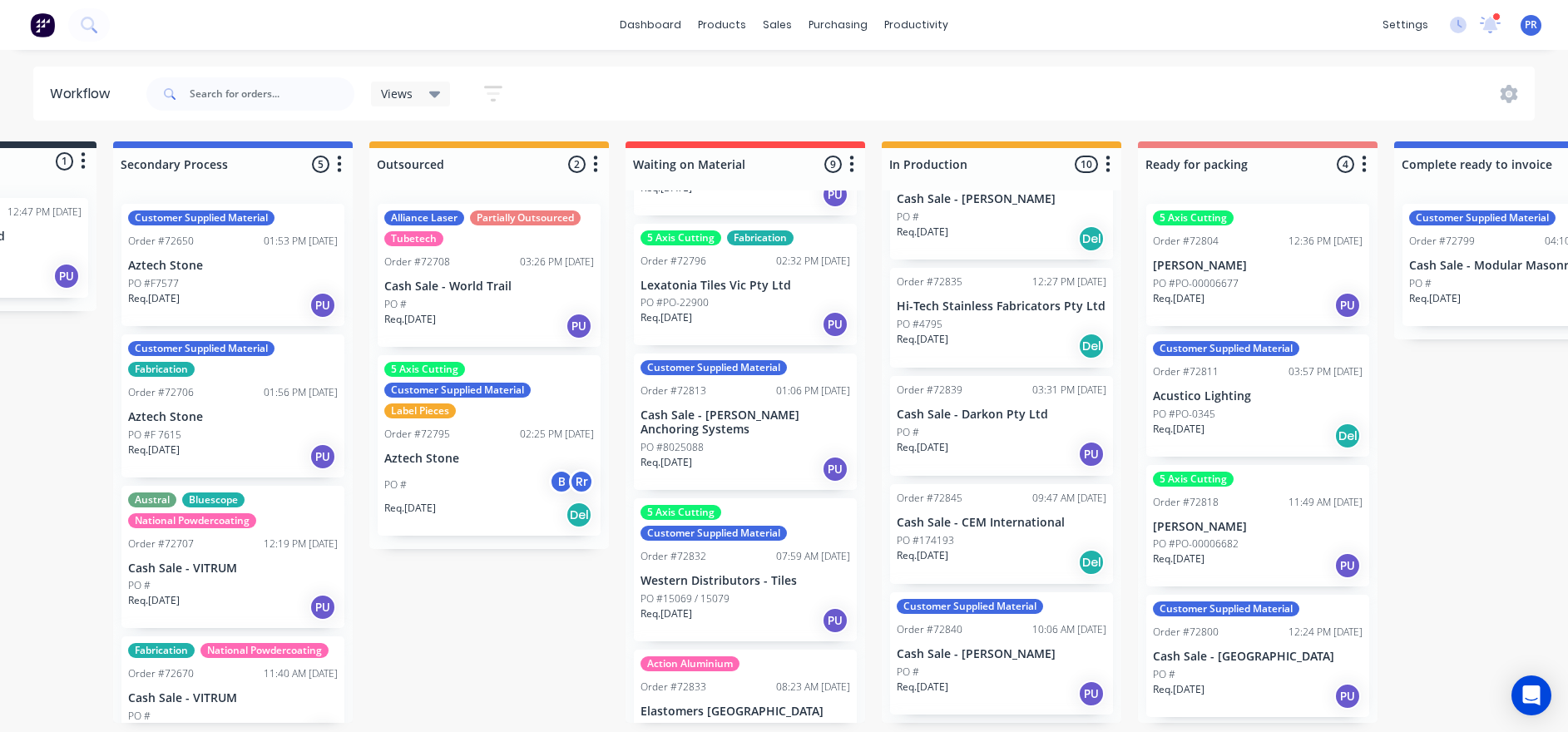
click at [987, 500] on div "PO #174193" at bounding box center [1001, 540] width 209 height 15
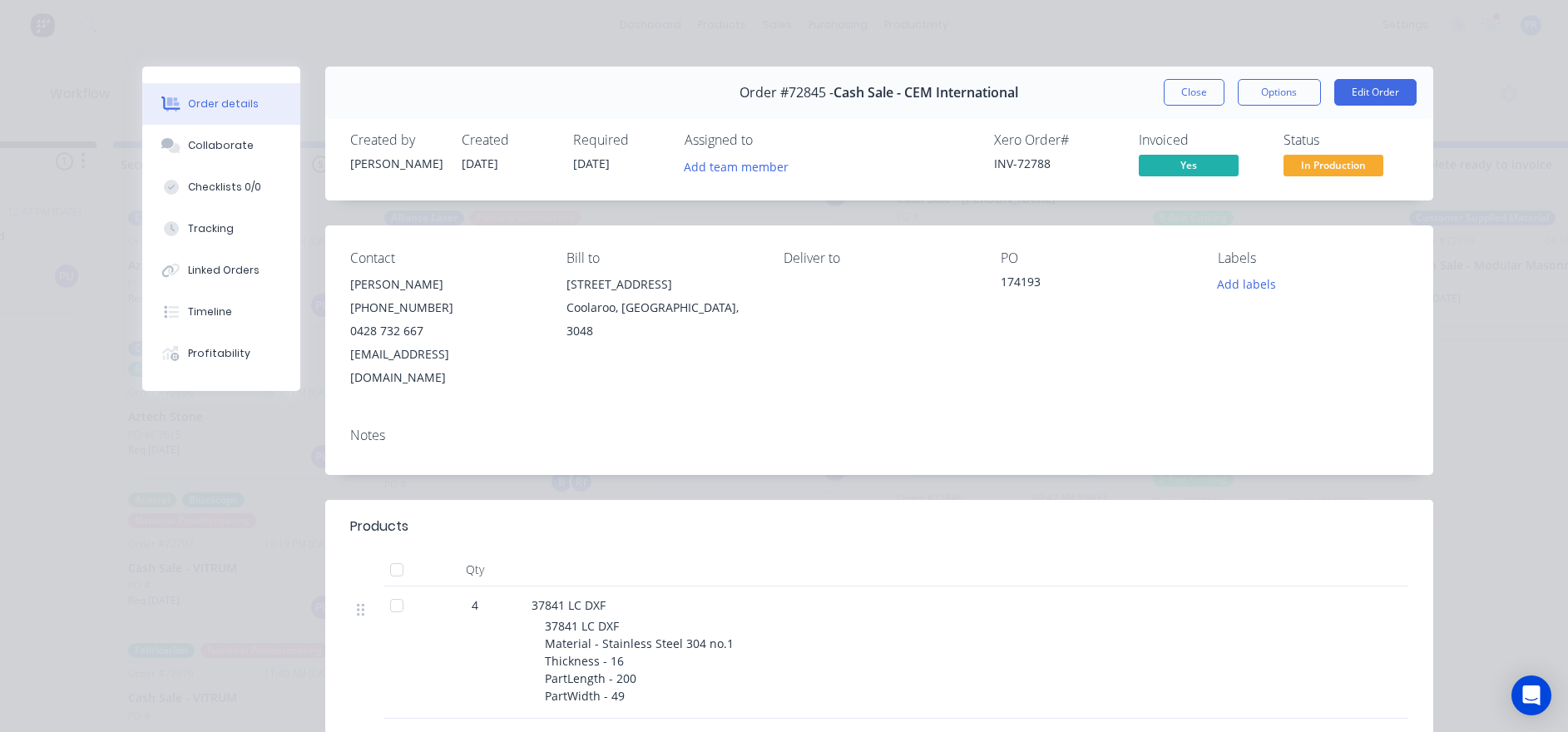
click at [1057, 96] on button "Close" at bounding box center [1194, 92] width 61 height 27
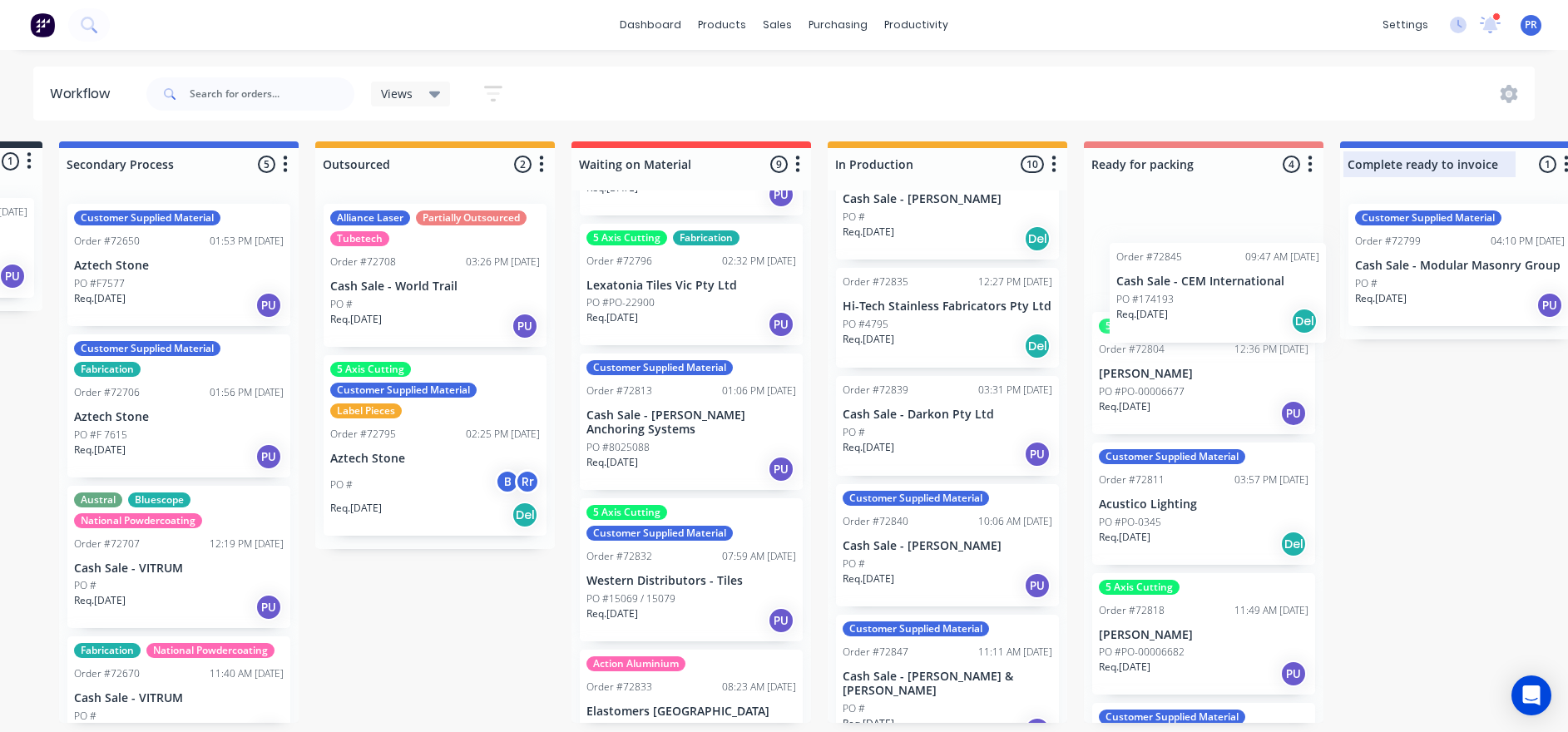
scroll to position [0, 239]
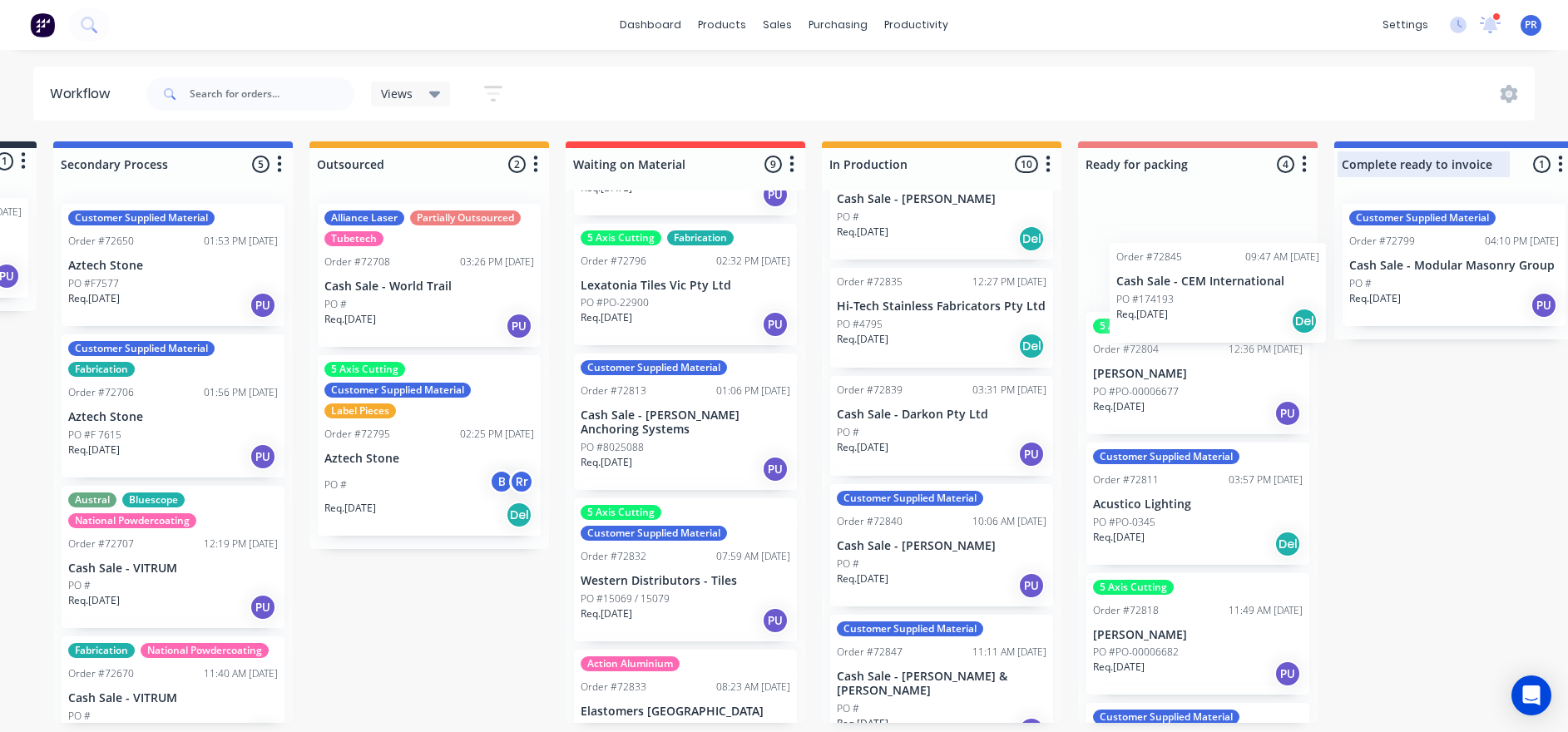
drag, startPoint x: 1022, startPoint y: 530, endPoint x: 1461, endPoint y: 166, distance: 570.3
click at [1057, 167] on div "Submitted 1 Status colour #273444 hex #273444 Save Cancel Summaries Total order…" at bounding box center [1257, 432] width 3015 height 581
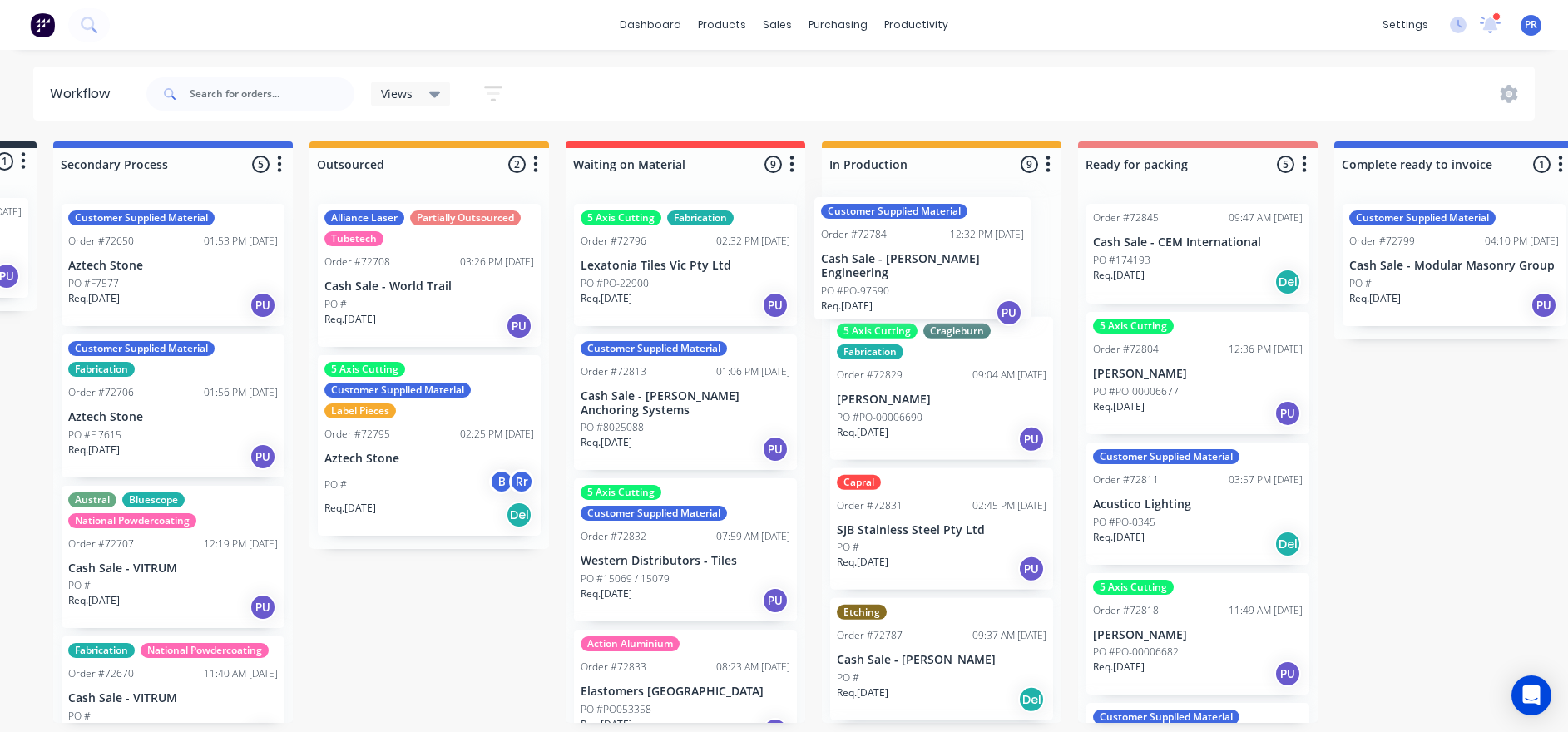
scroll to position [29, 0]
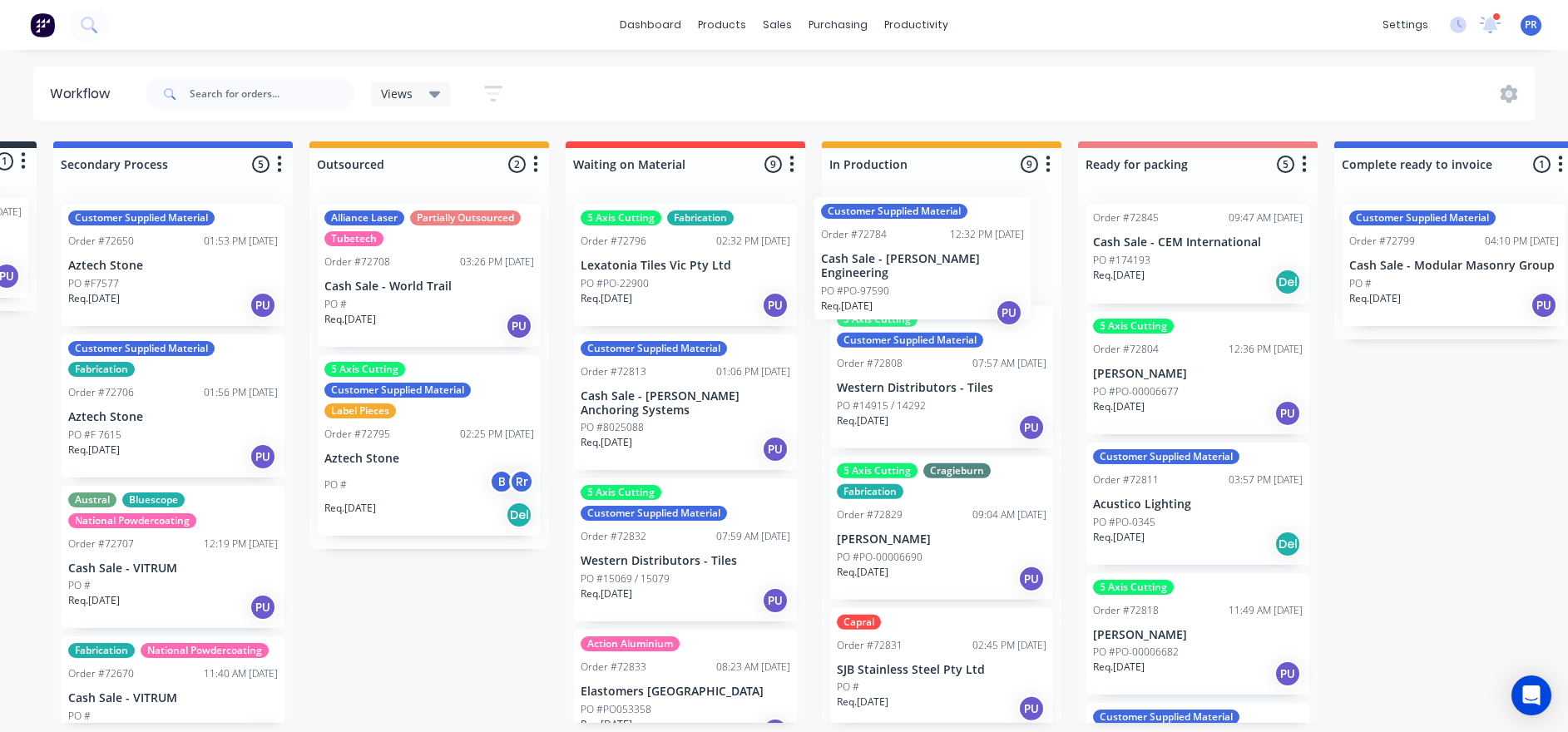
drag, startPoint x: 694, startPoint y: 276, endPoint x: 959, endPoint y: 280, distance: 265.0
click at [959, 280] on div "Submitted 1 Status colour #273444 hex #273444 Save Cancel Summaries Total order…" at bounding box center [1257, 432] width 3015 height 581
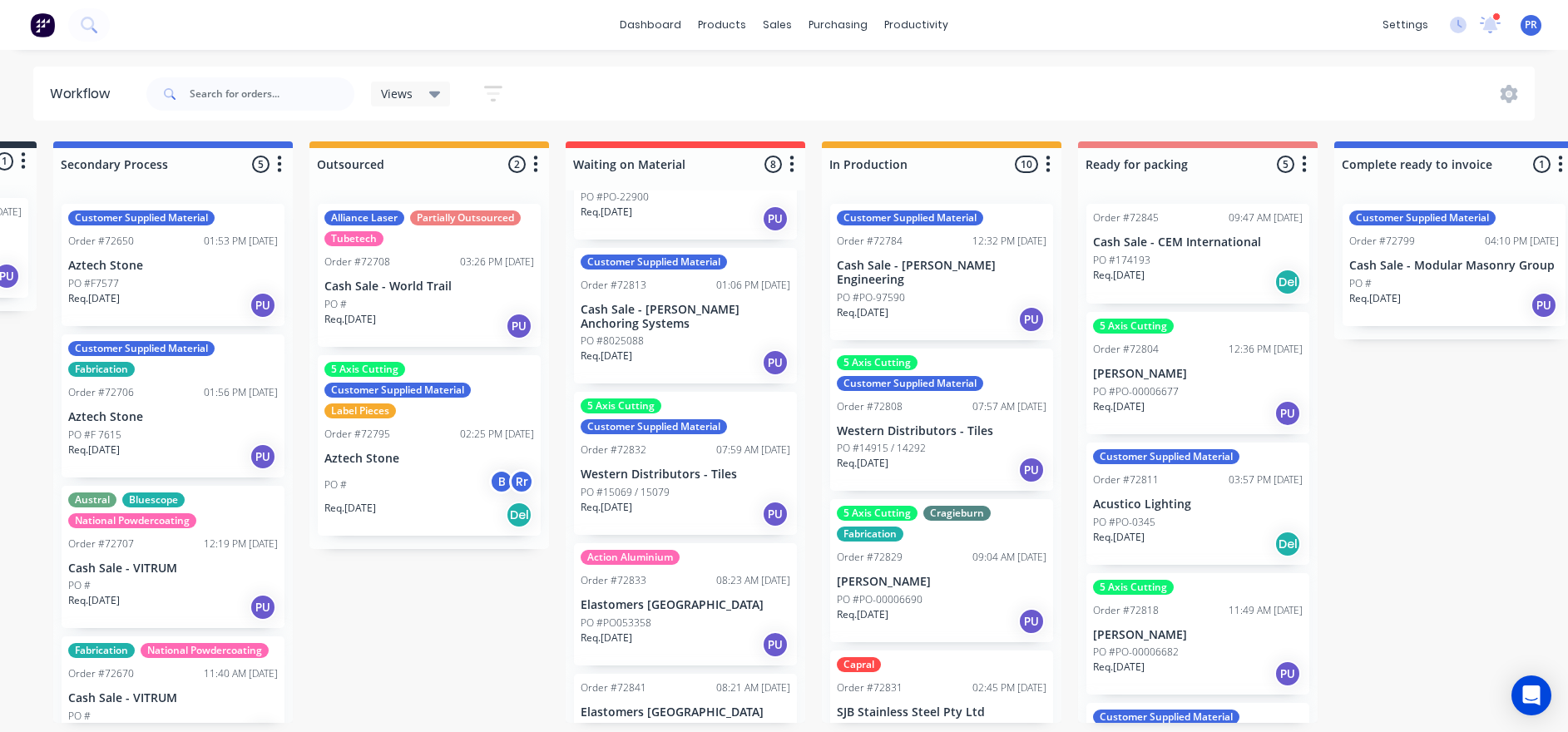
scroll to position [125, 0]
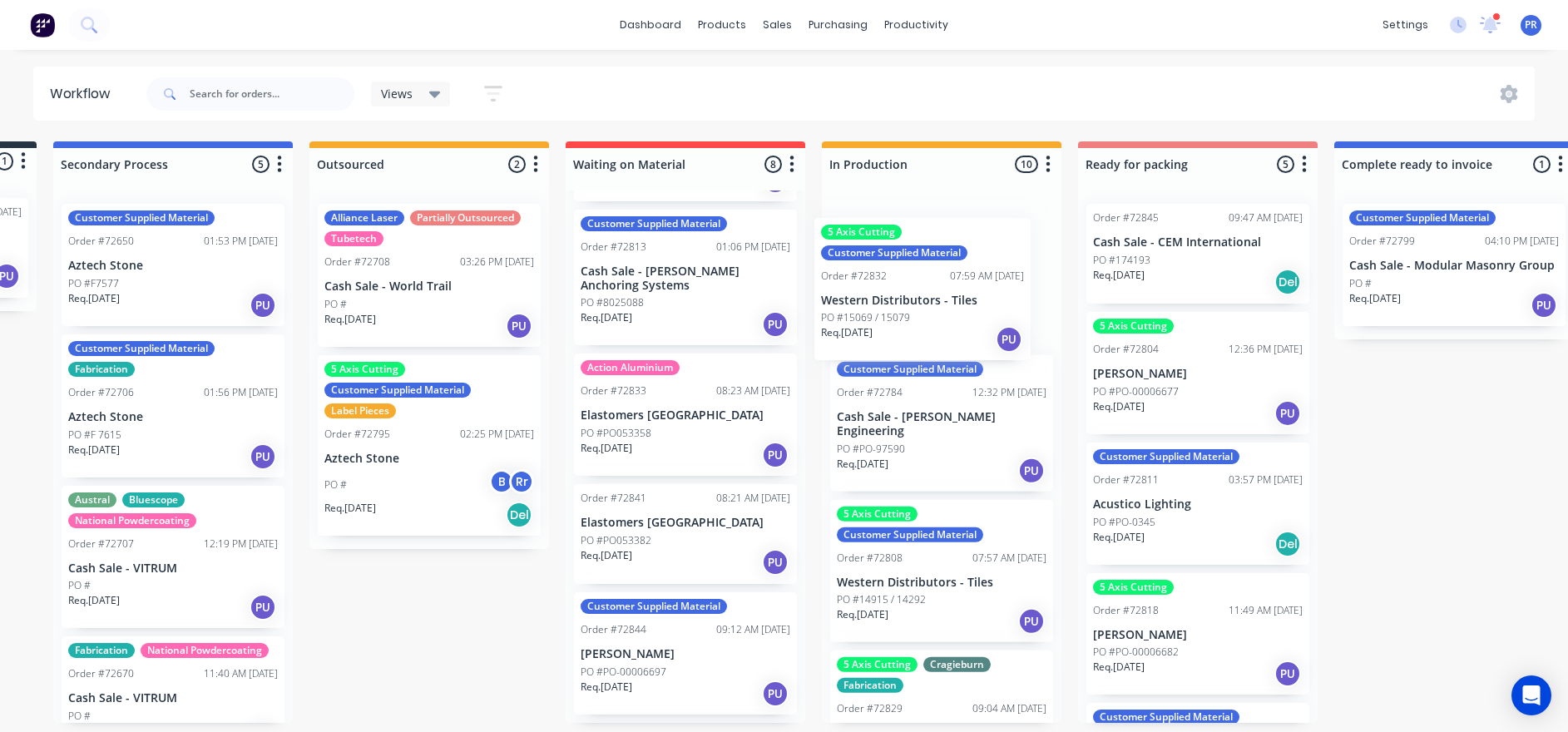
drag, startPoint x: 699, startPoint y: 435, endPoint x: 928, endPoint y: 317, distance: 257.6
click at [928, 317] on div "Submitted 1 Status colour #273444 hex #273444 Save Cancel Summaries Total order…" at bounding box center [1257, 432] width 3015 height 581
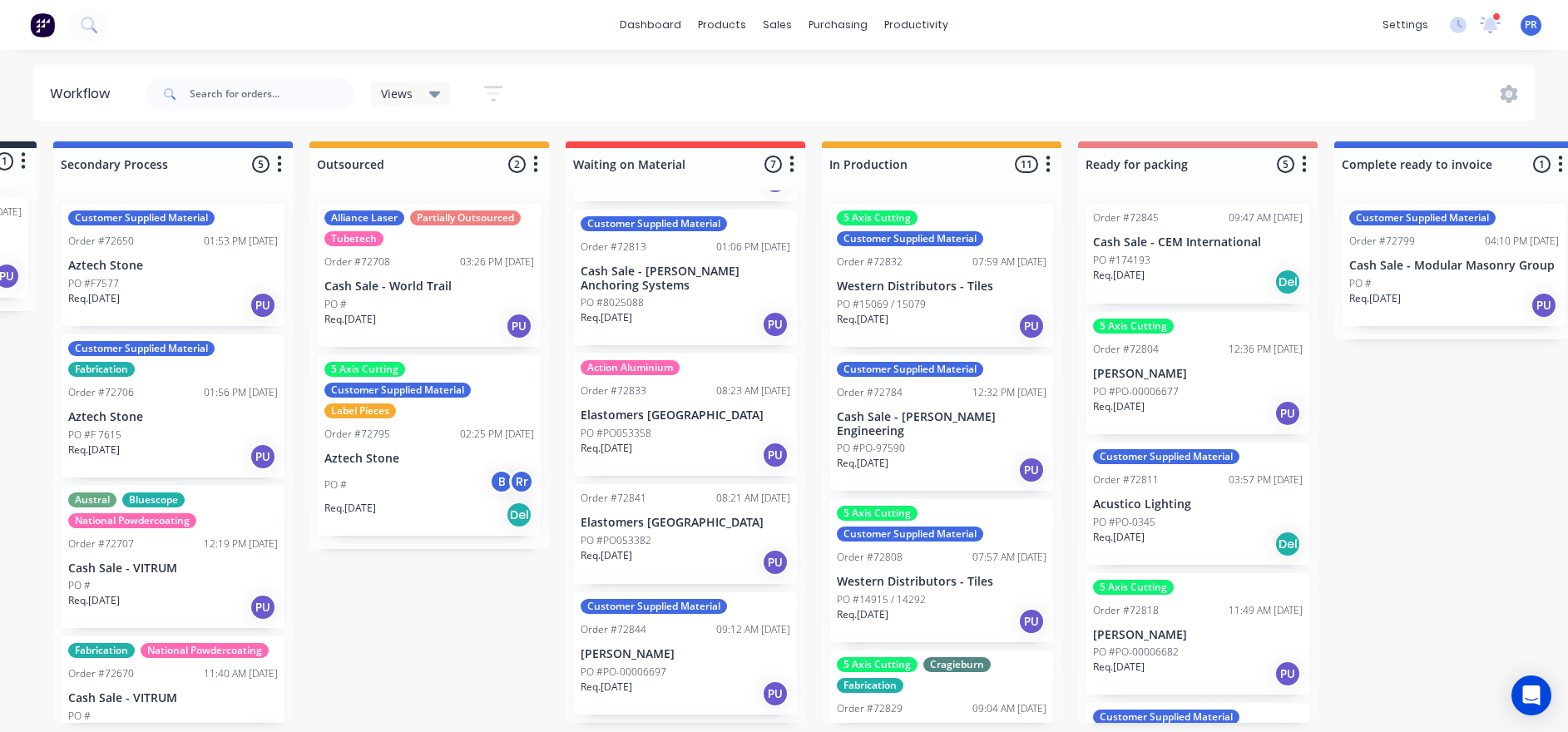
scroll to position [250, 0]
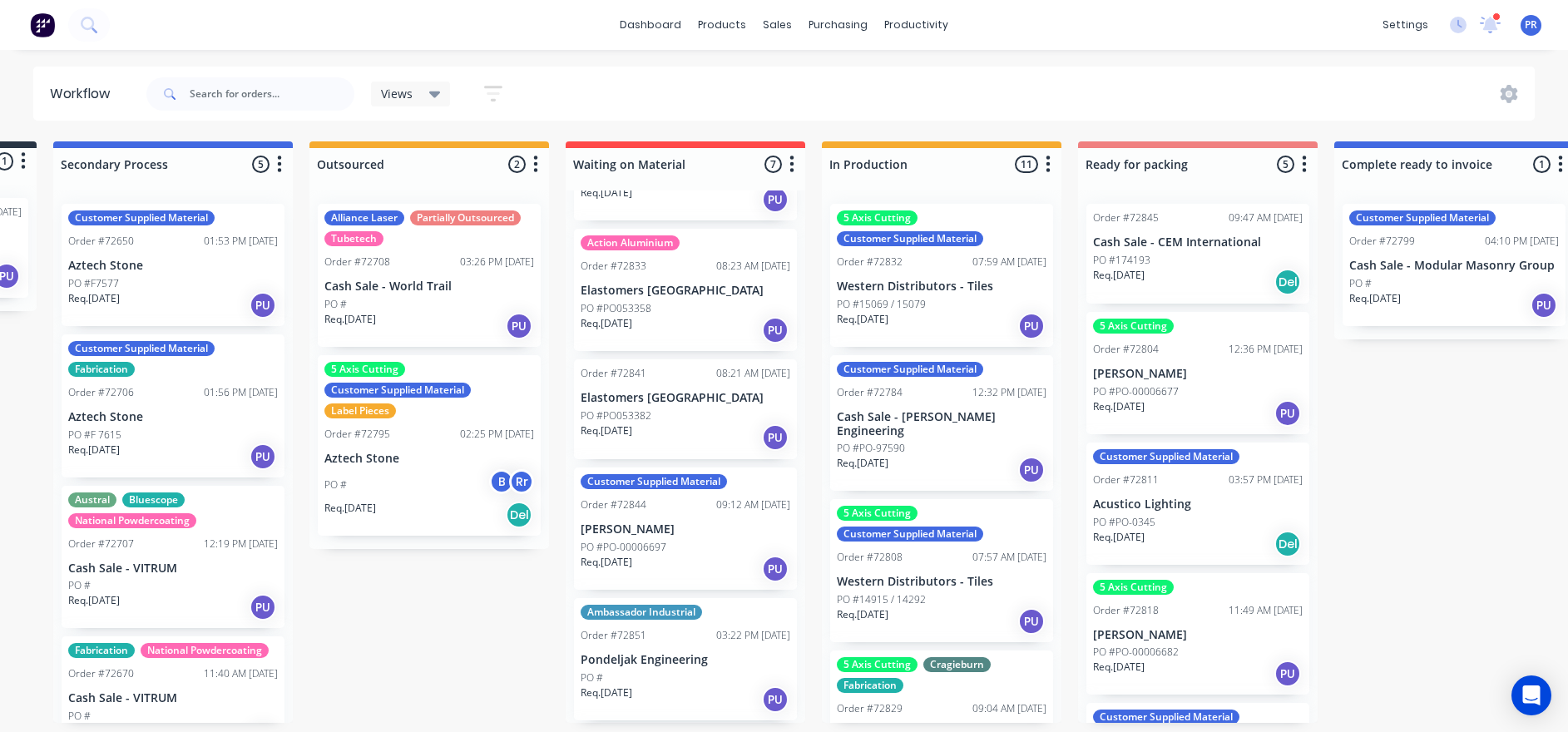
click at [687, 391] on p "Elastomers [GEOGRAPHIC_DATA]" at bounding box center [685, 398] width 209 height 14
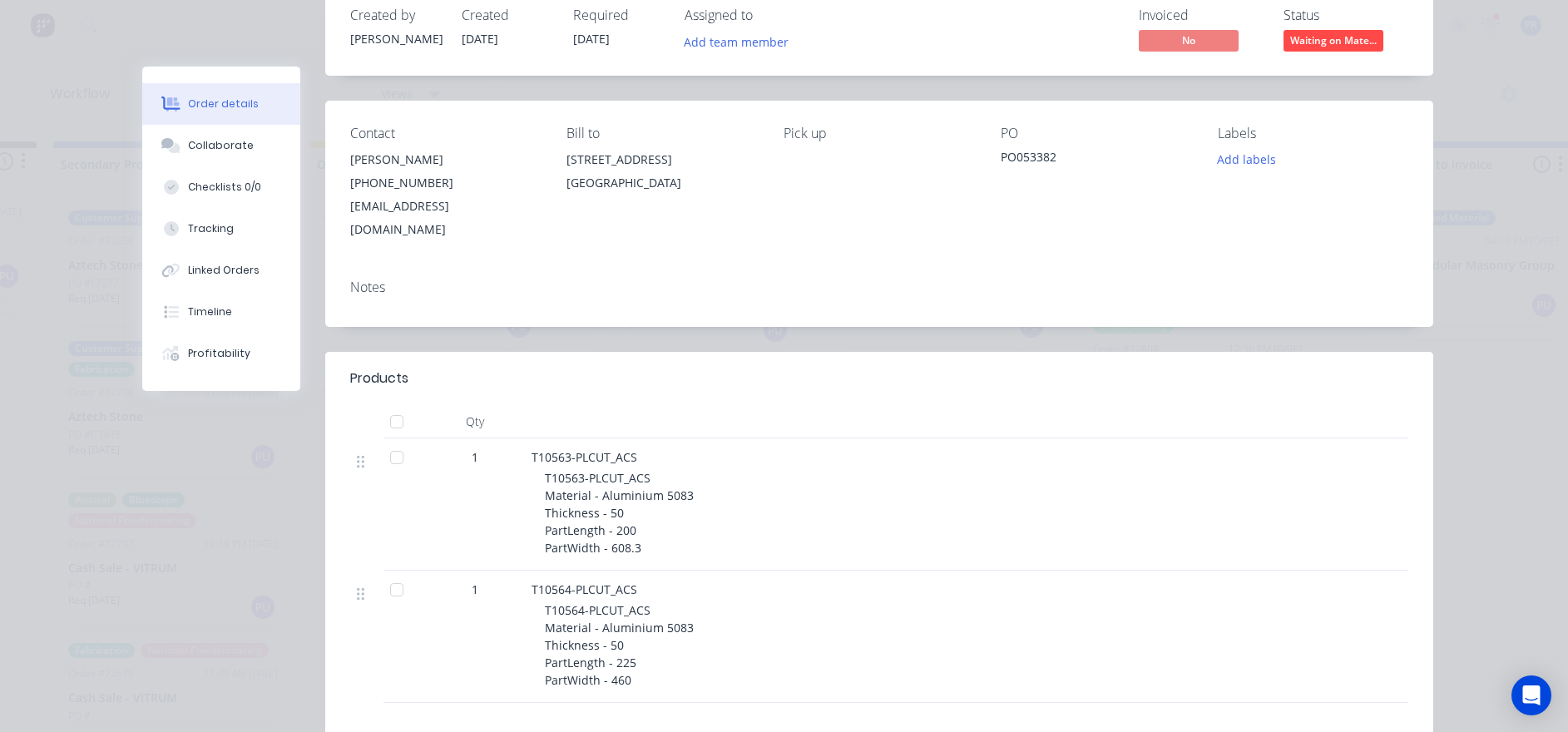
scroll to position [0, 0]
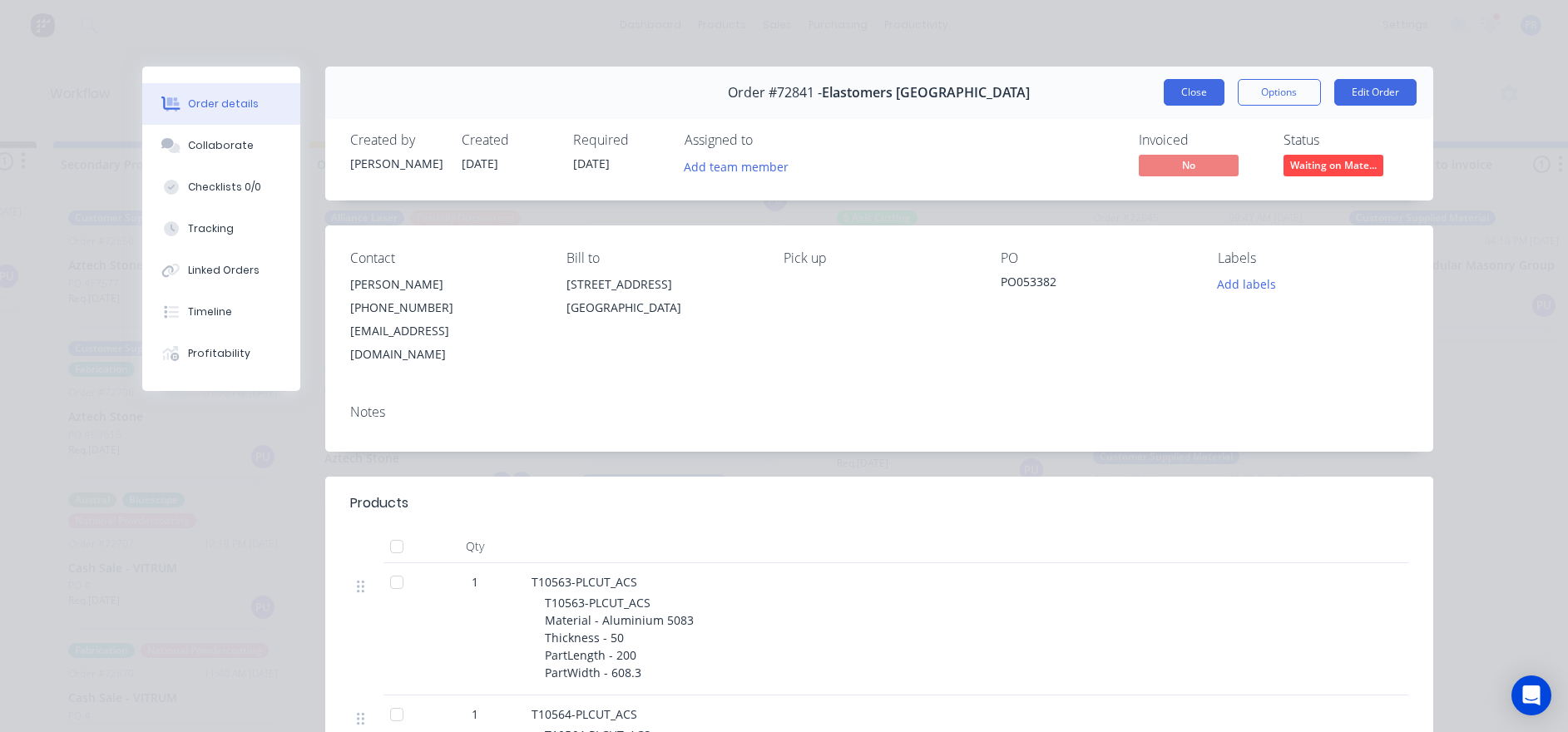
click at [1057, 85] on button "Close" at bounding box center [1194, 92] width 61 height 27
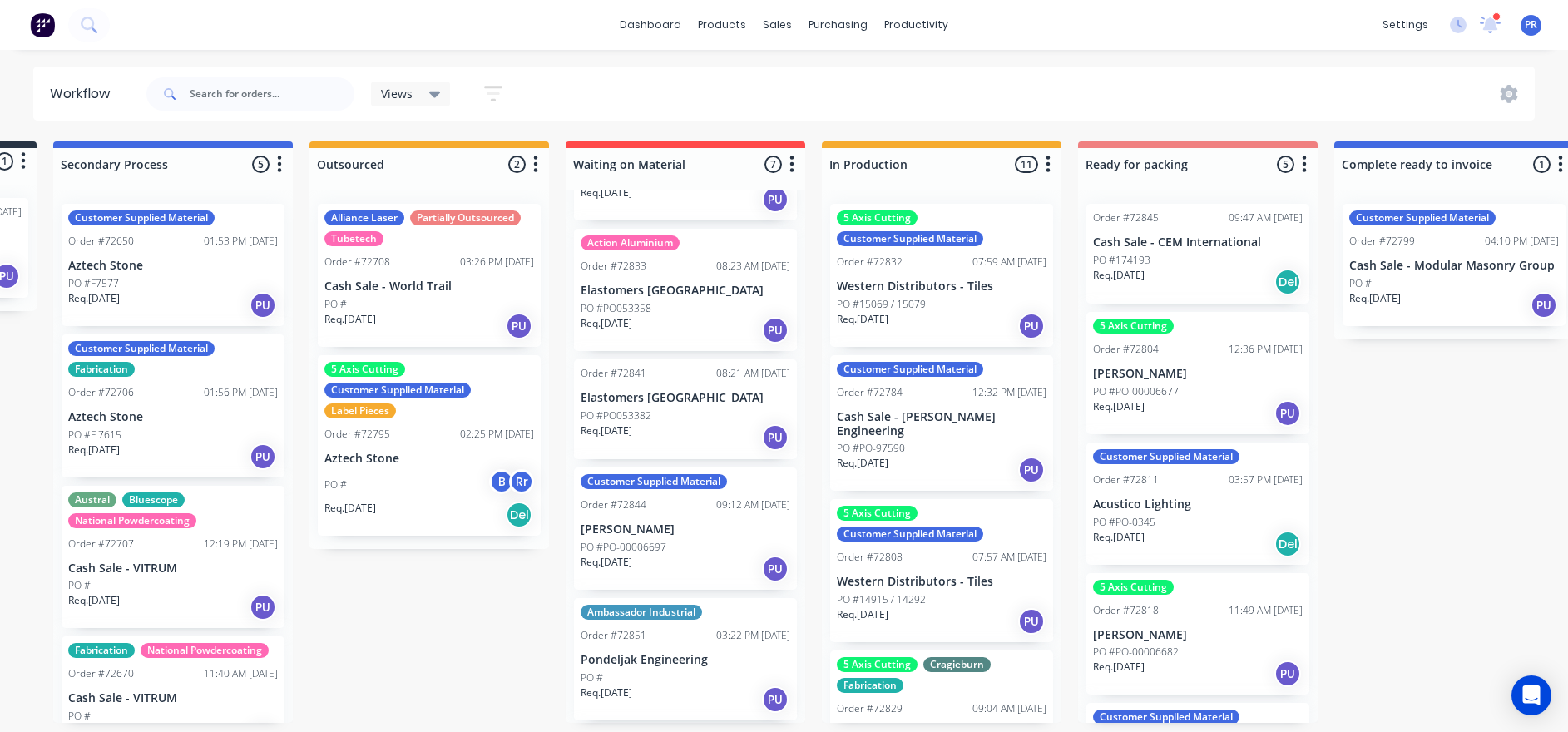
click at [682, 366] on div "Order #72841 08:21 AM [DATE]" at bounding box center [685, 373] width 209 height 15
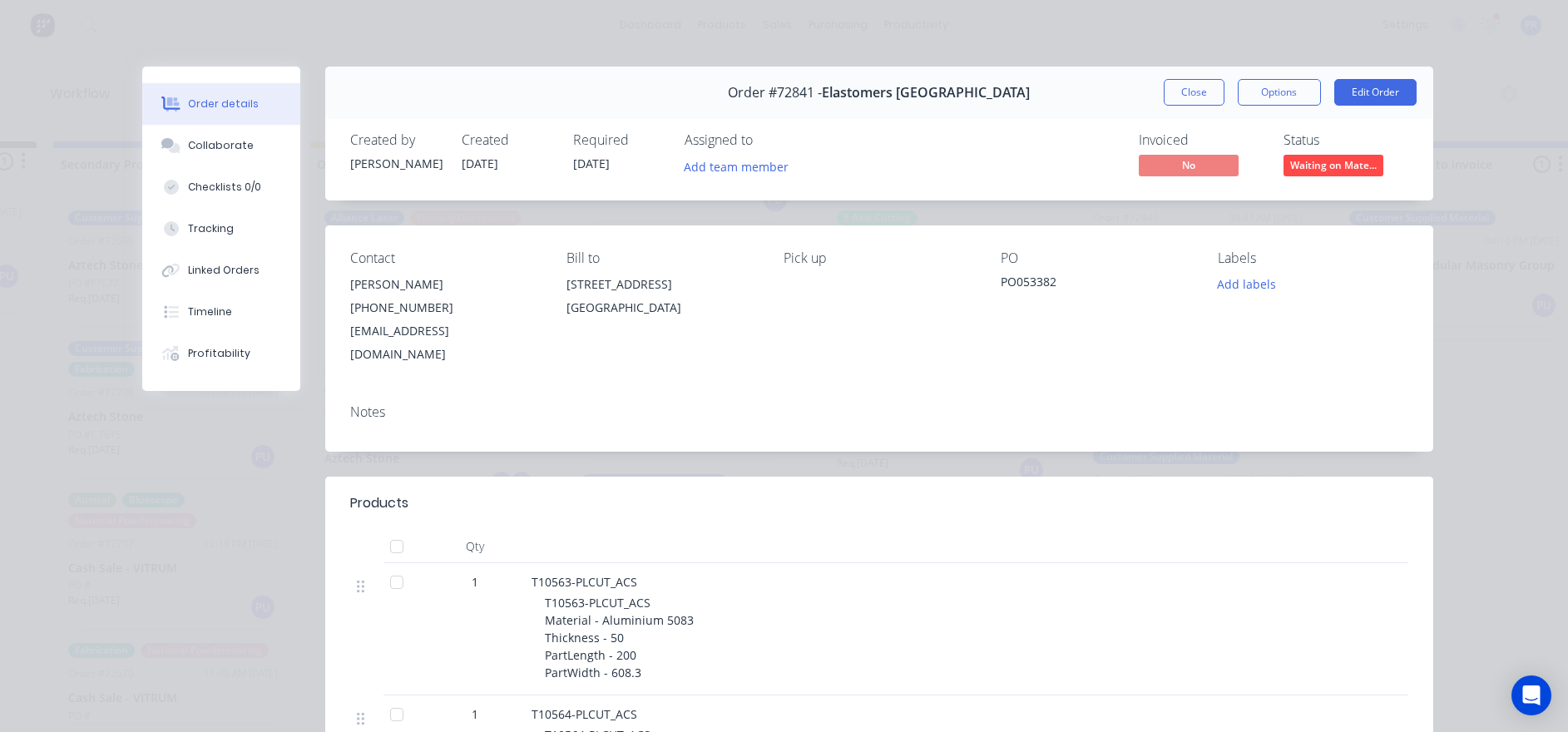
click at [1057, 91] on button "Close" at bounding box center [1194, 92] width 61 height 27
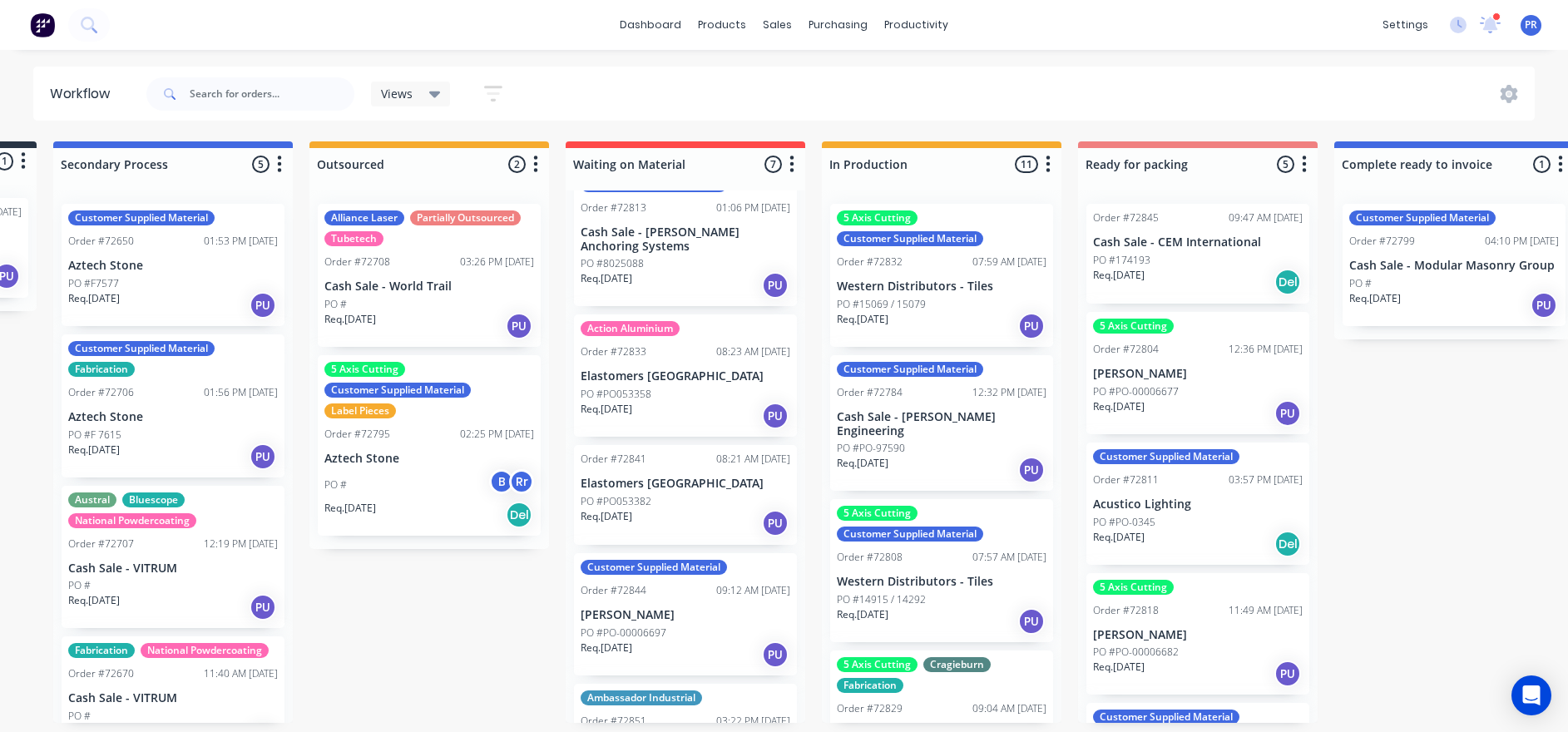
scroll to position [125, 0]
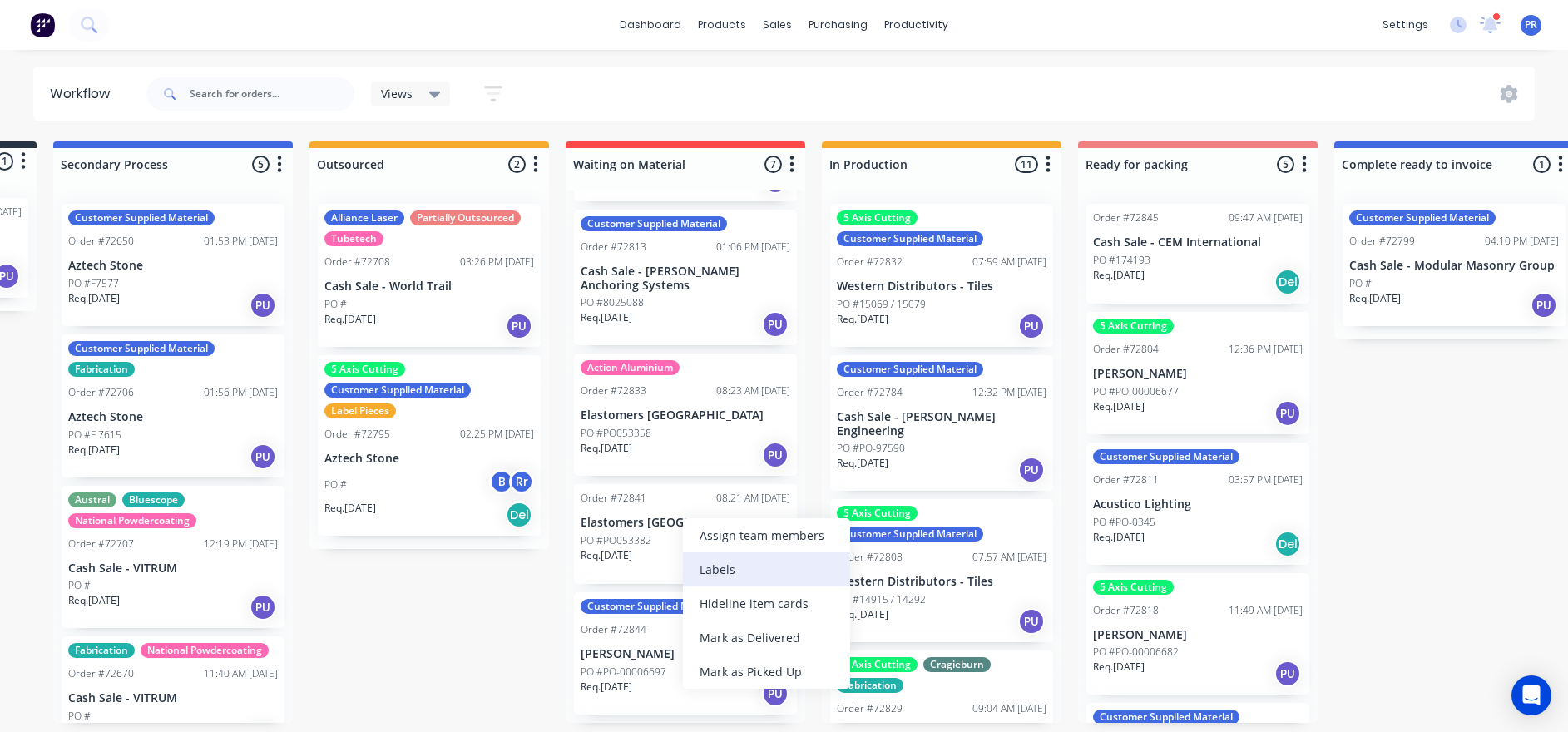
click at [764, 500] on div "Labels" at bounding box center [766, 569] width 167 height 34
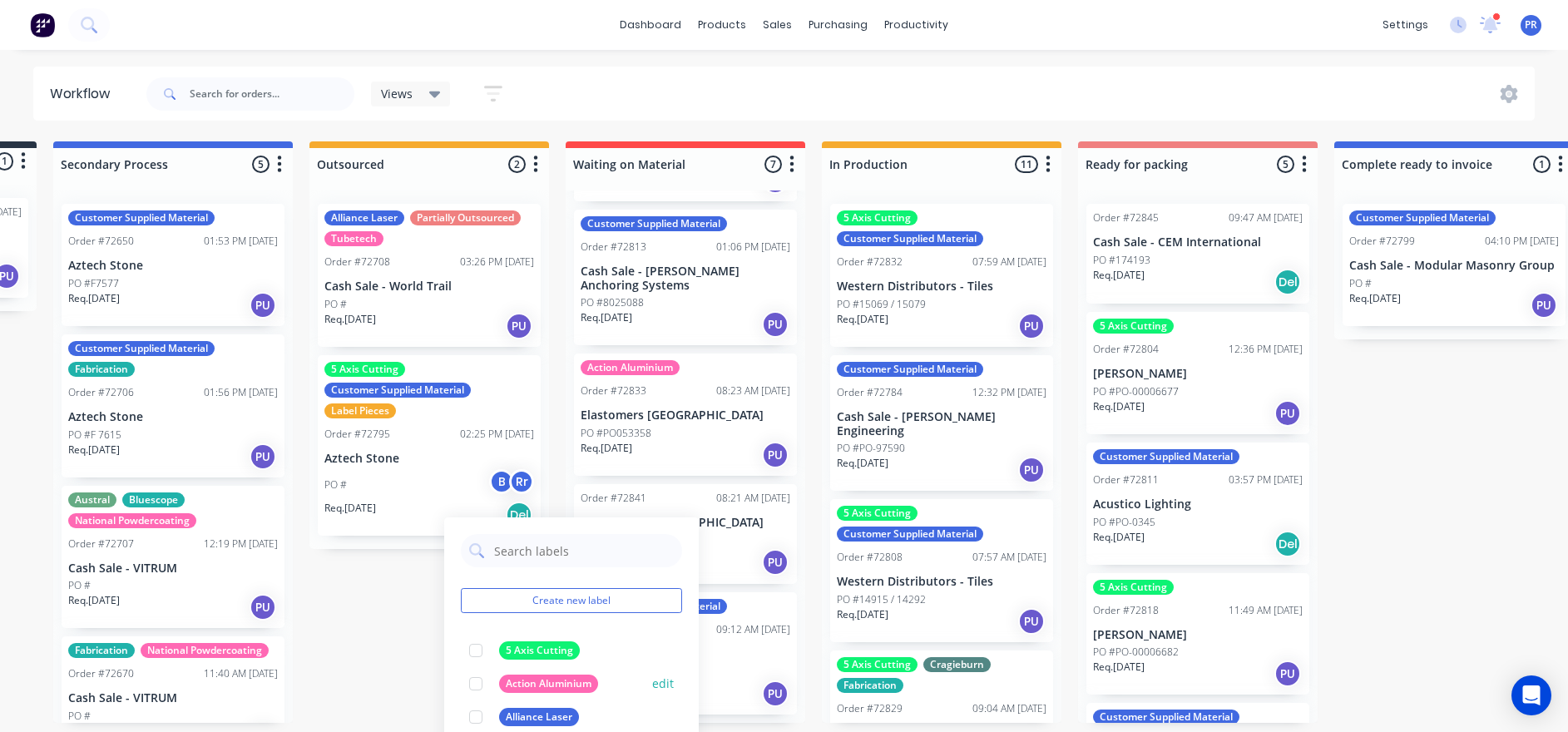
click at [480, 500] on div at bounding box center [476, 683] width 33 height 33
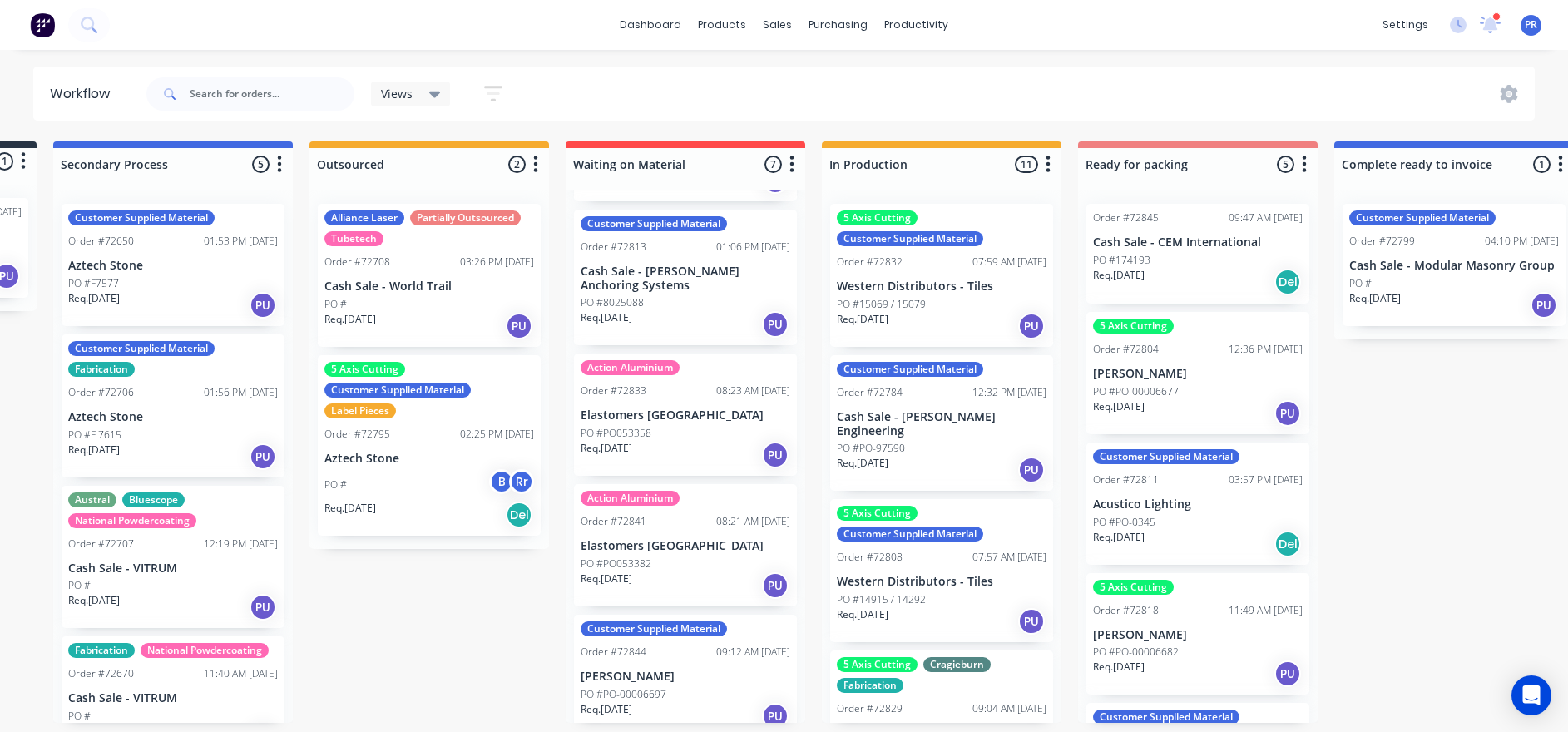
click at [408, 500] on div "Submitted 1 Status colour #273444 hex #273444 Save Cancel Summaries Total order…" at bounding box center [1257, 432] width 3015 height 581
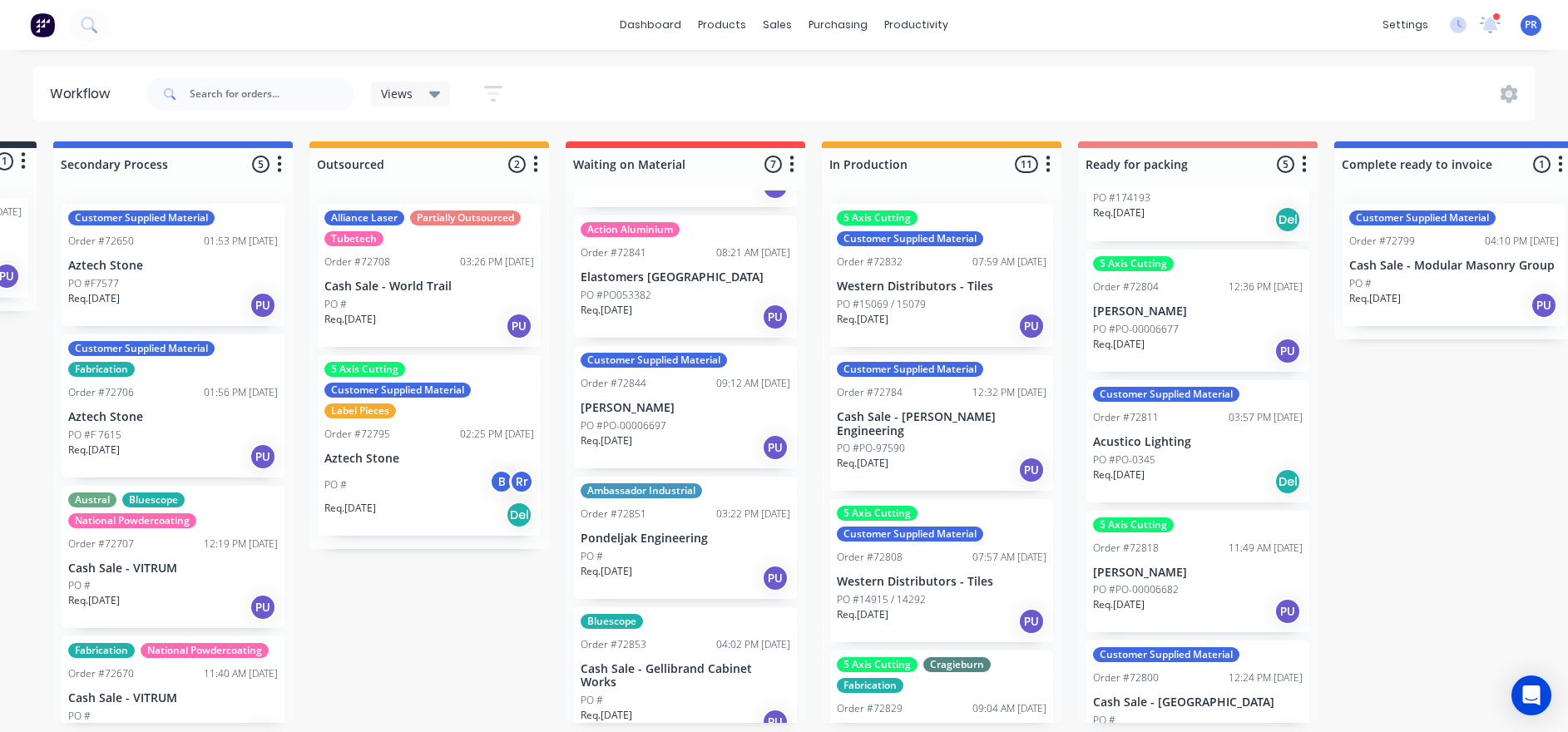
scroll to position [96, 0]
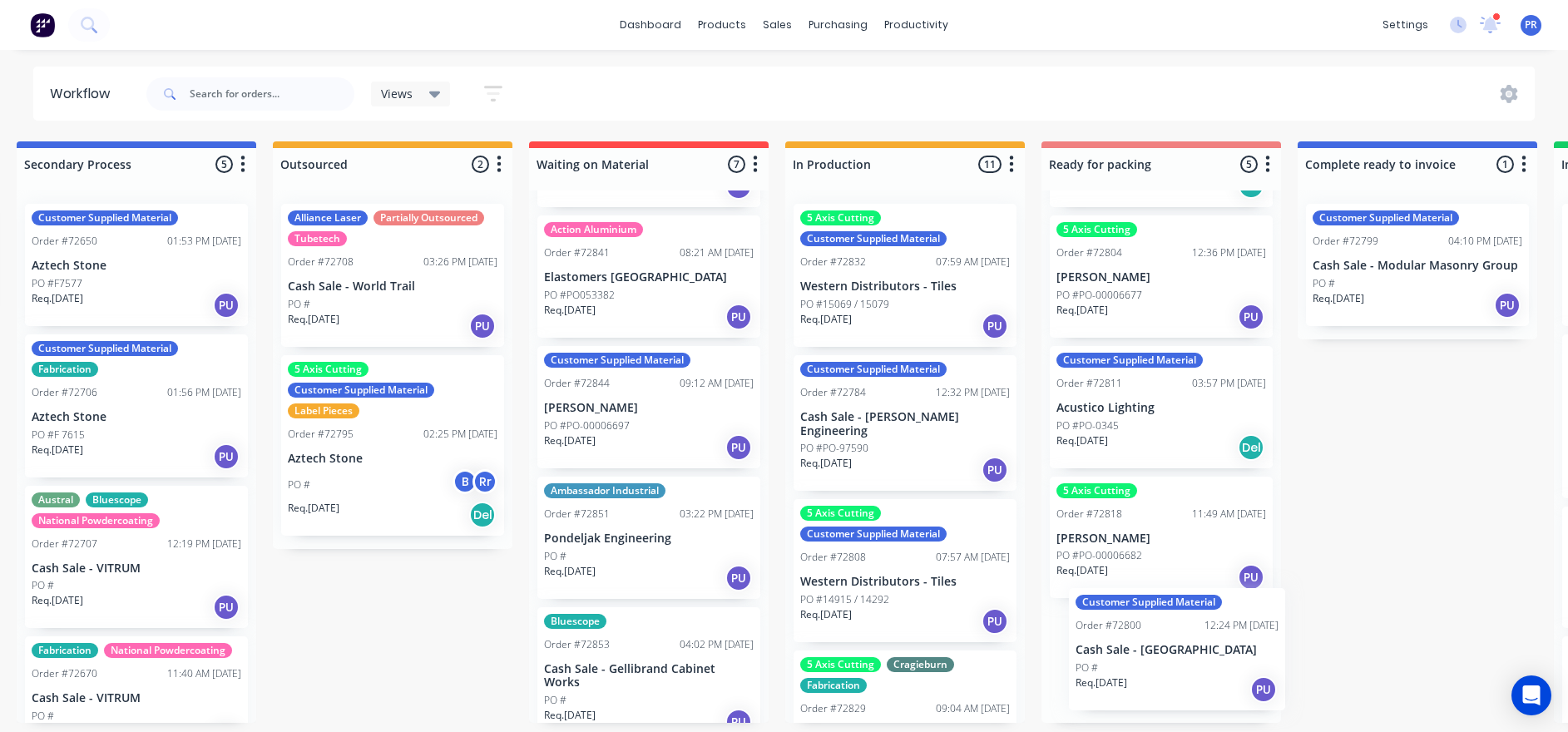
drag, startPoint x: 1167, startPoint y: 652, endPoint x: 1171, endPoint y: 634, distance: 18.4
click at [1057, 500] on div "Order #72845 09:47 AM [DATE] Cash Sale - CEM International PO #174193 Req. [DAT…" at bounding box center [1161, 456] width 240 height 532
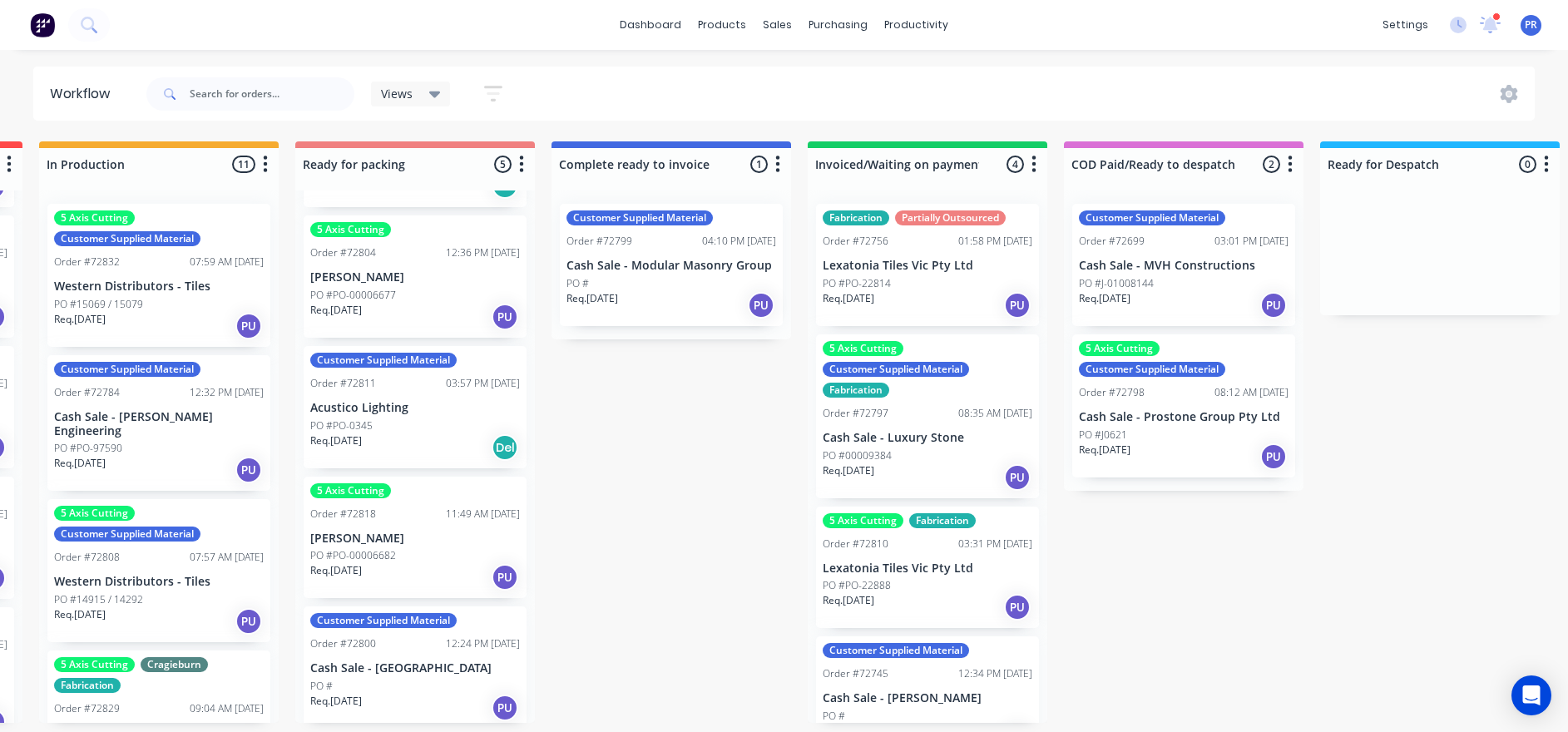
drag, startPoint x: 1314, startPoint y: 525, endPoint x: 1372, endPoint y: 526, distance: 58.0
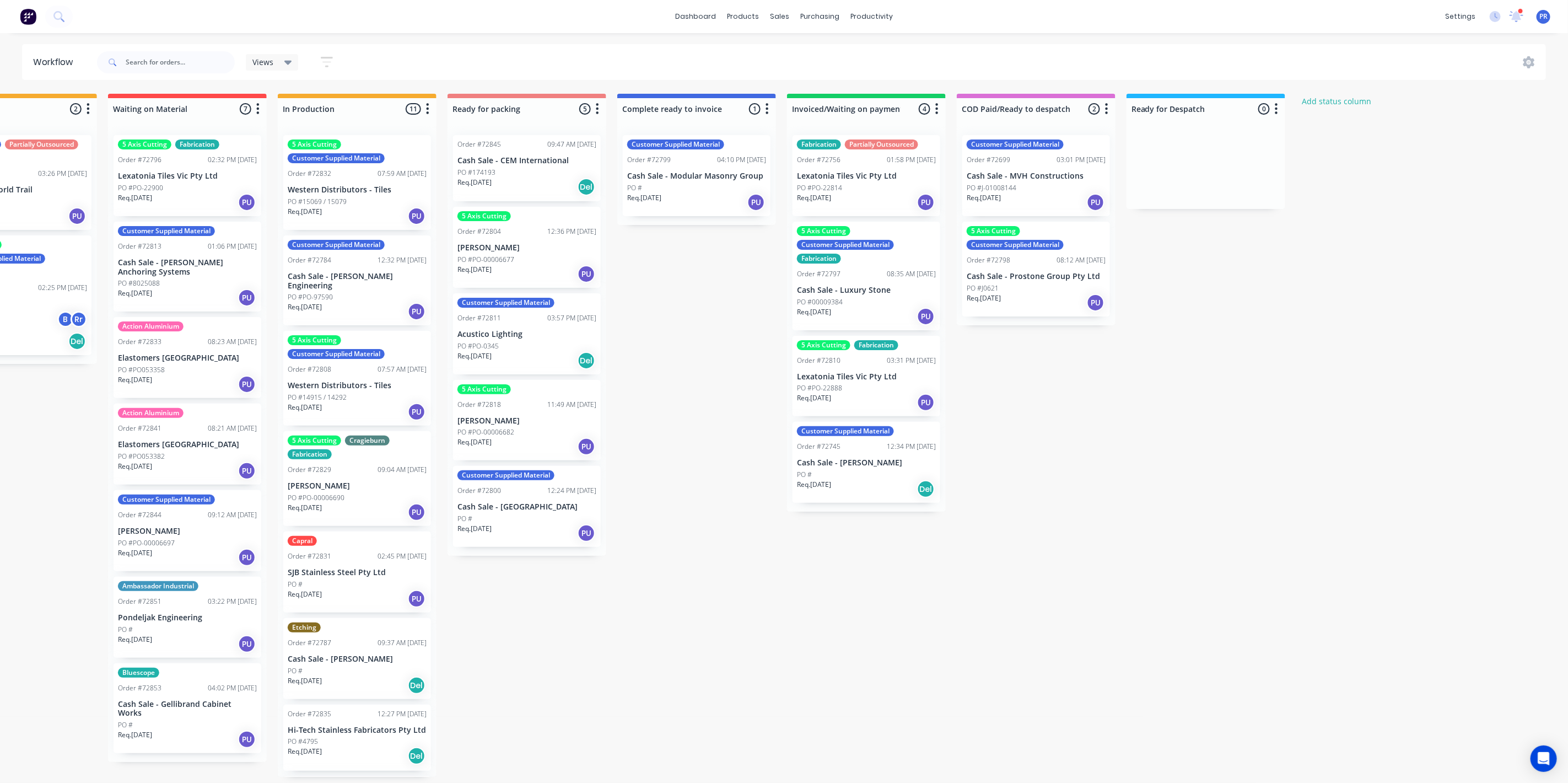
scroll to position [0, 0]
